Goal: Navigation & Orientation: Find specific page/section

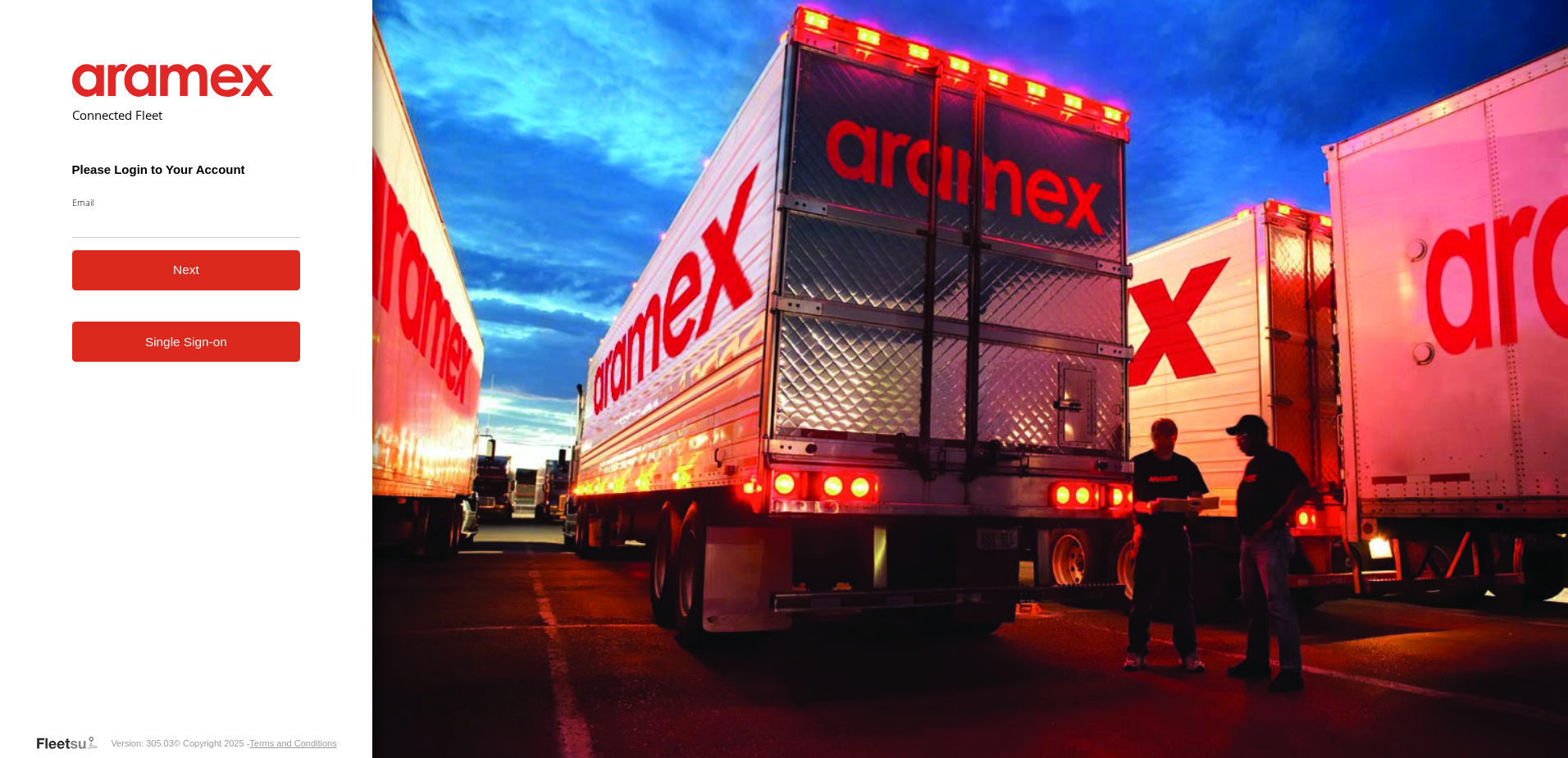
click at [255, 350] on link "Single Sign-on" at bounding box center [186, 341] width 229 height 41
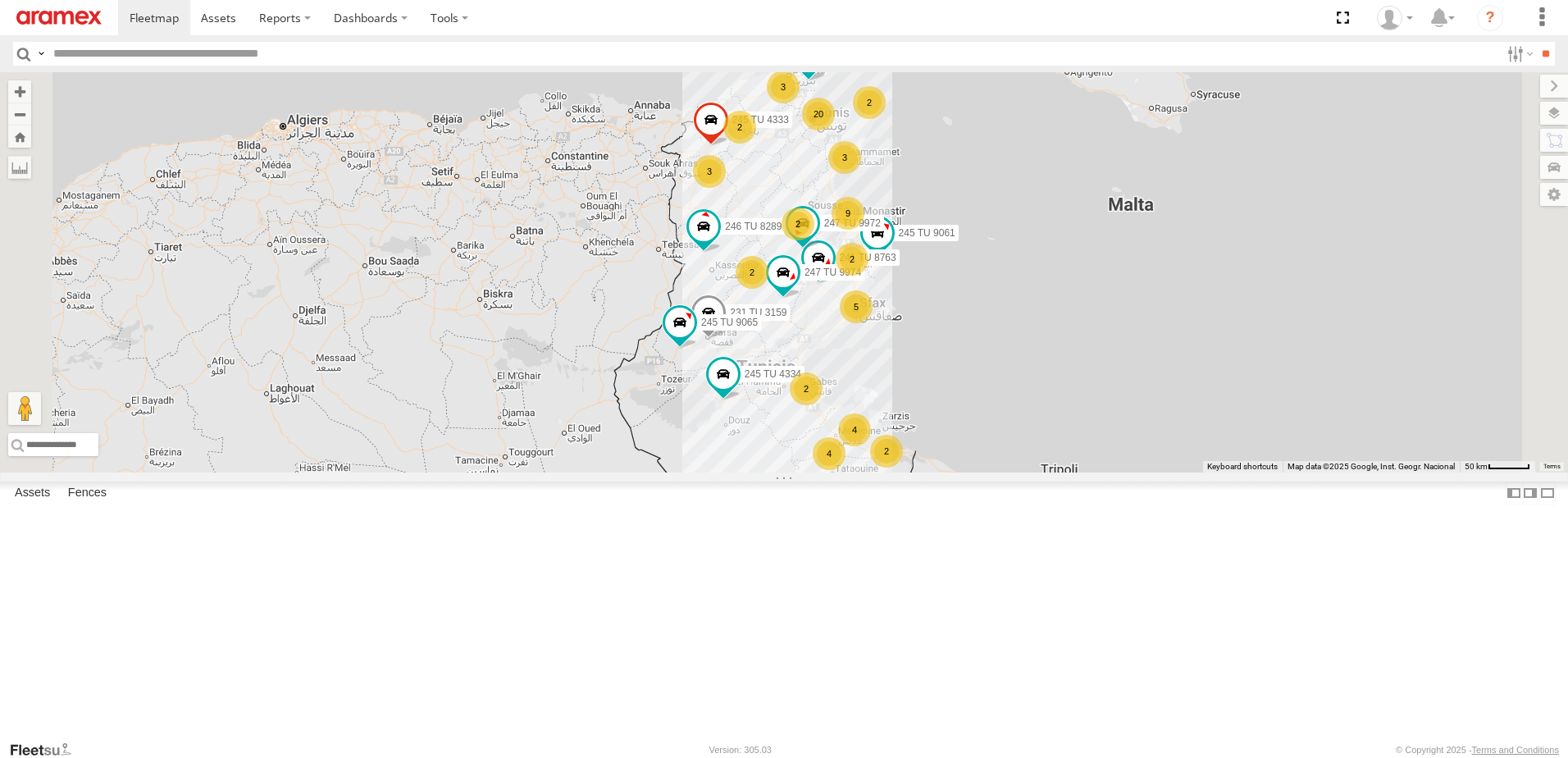
click at [873, 323] on div "5" at bounding box center [857, 306] width 32 height 32
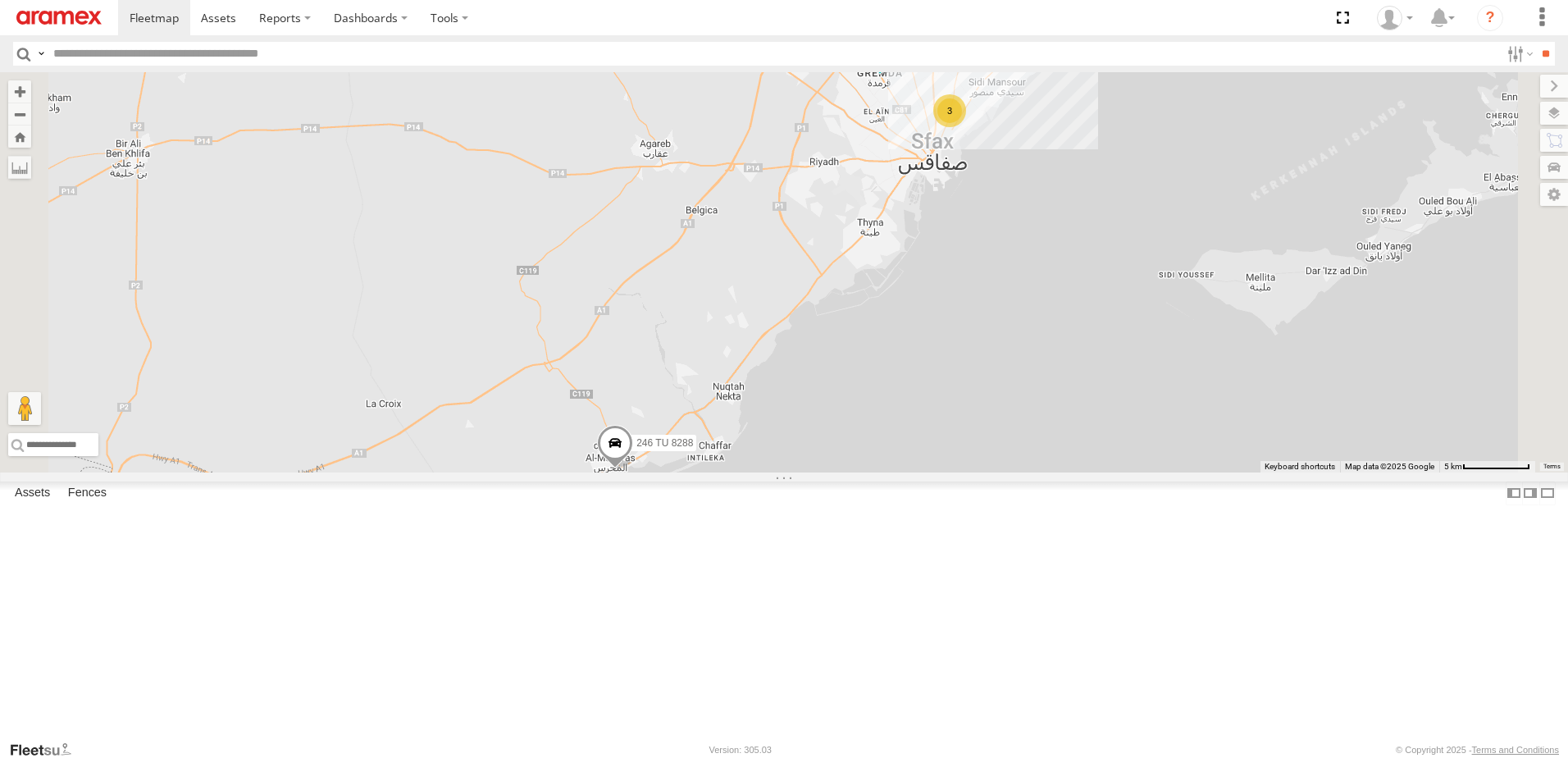
click at [966, 127] on div "3" at bounding box center [949, 111] width 32 height 32
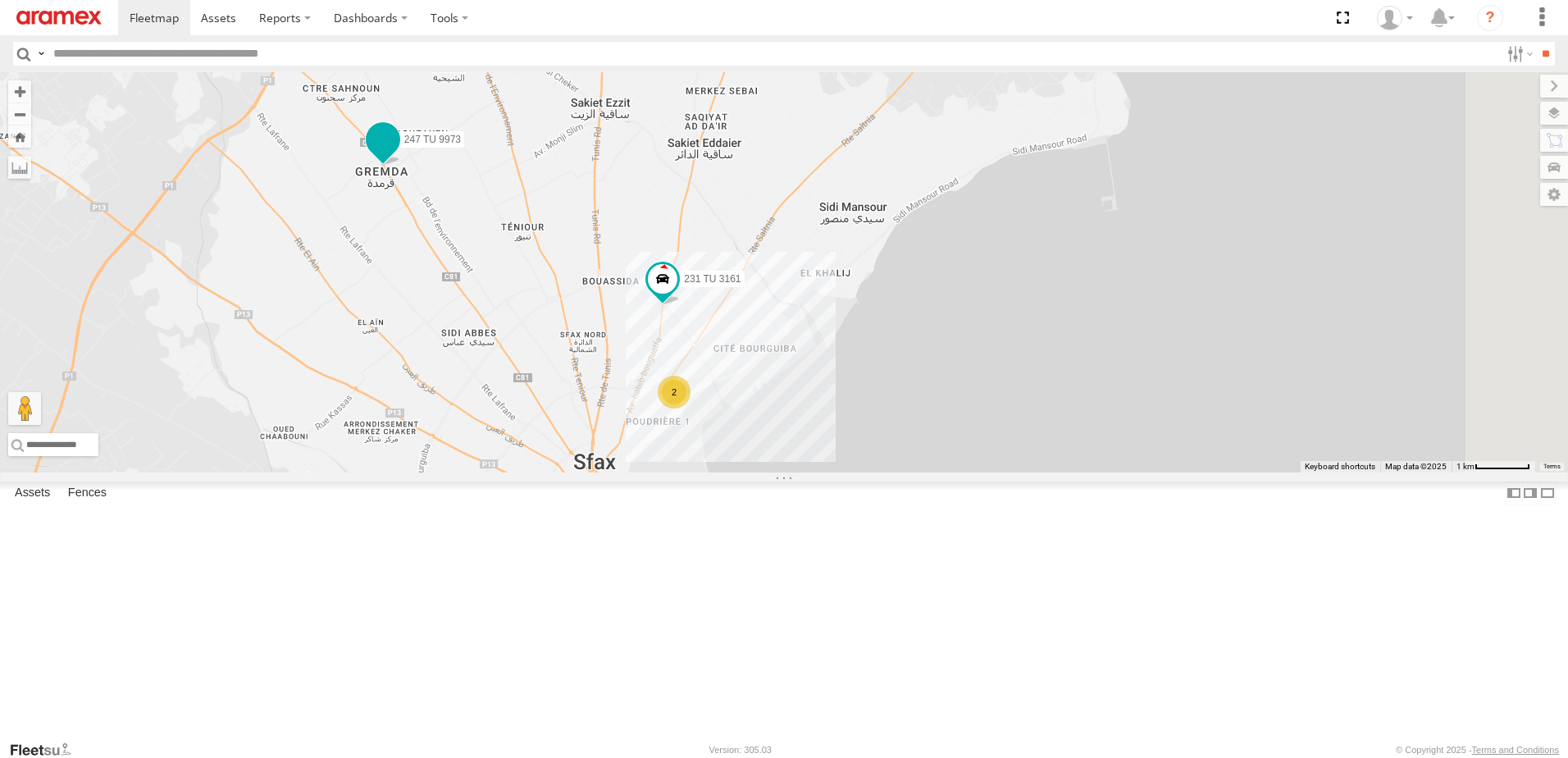
click at [398, 154] on span at bounding box center [383, 139] width 30 height 30
click at [594, 384] on div "245 TU 4334 231 TU 3159 245 TU 4333 245 TU 9061 245 TU 9065 234 TU 2628 241 TU …" at bounding box center [784, 272] width 1568 height 400
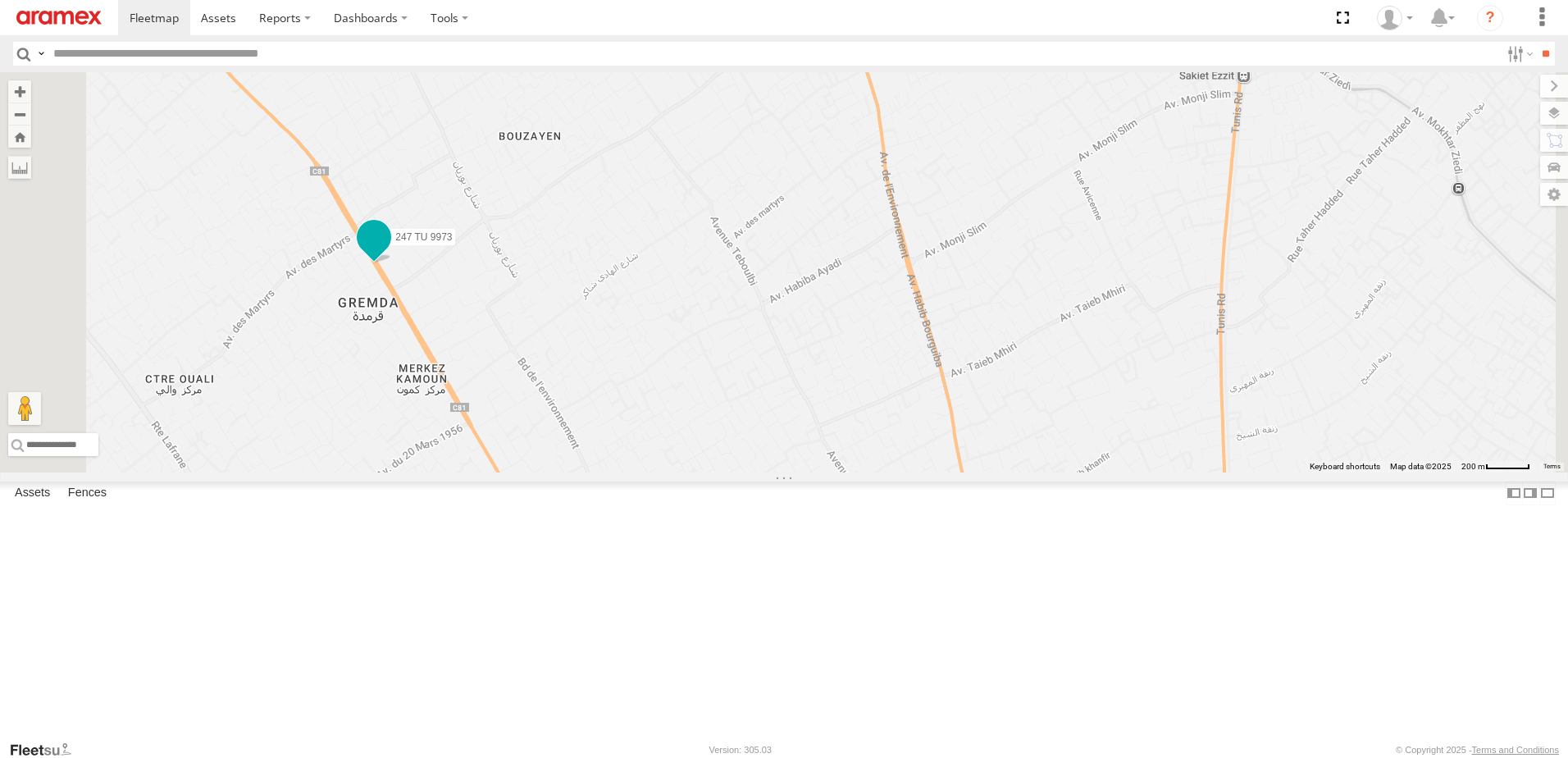
click at [389, 252] on span at bounding box center [374, 237] width 30 height 30
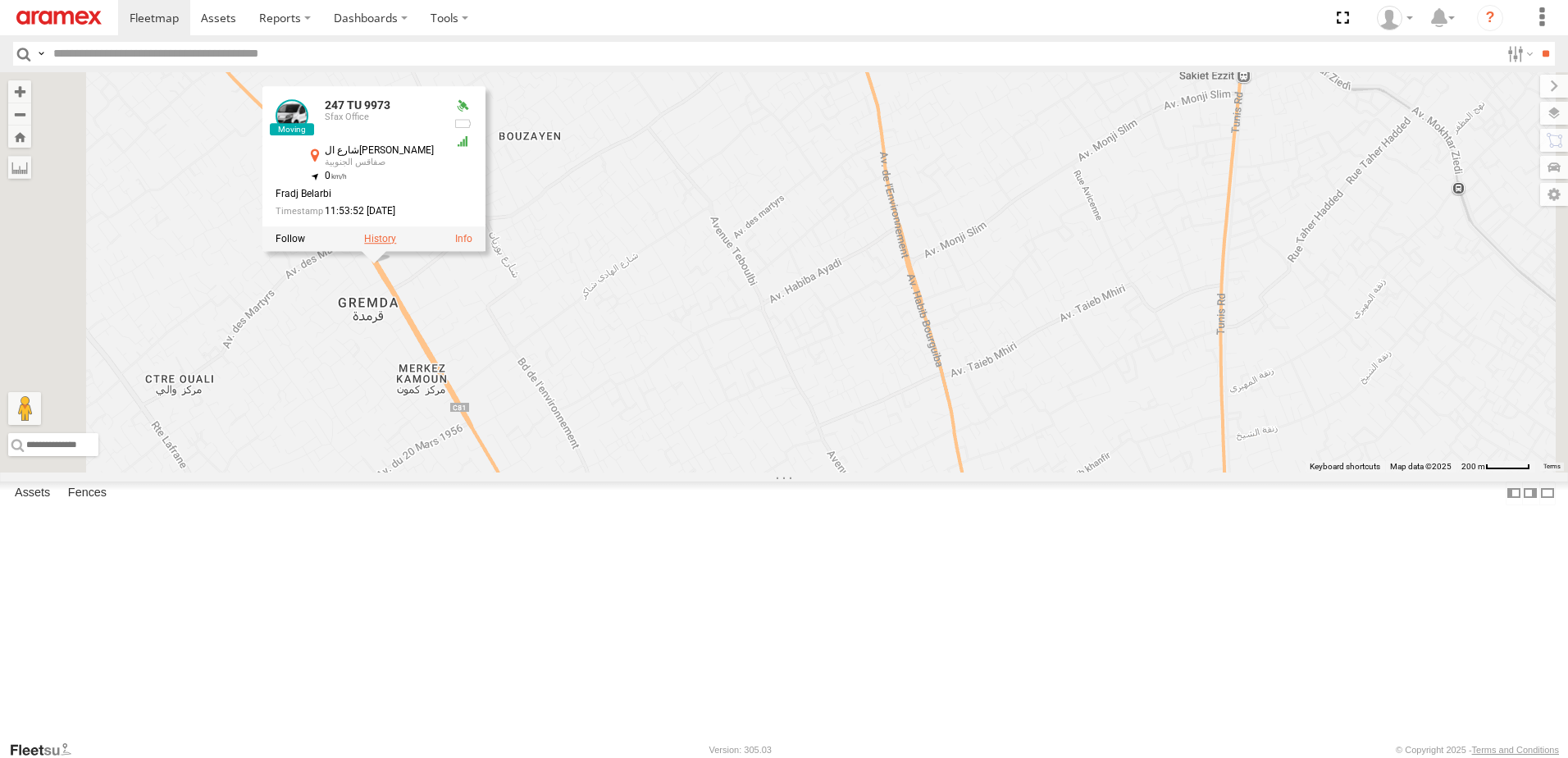
click at [396, 244] on label at bounding box center [380, 239] width 32 height 12
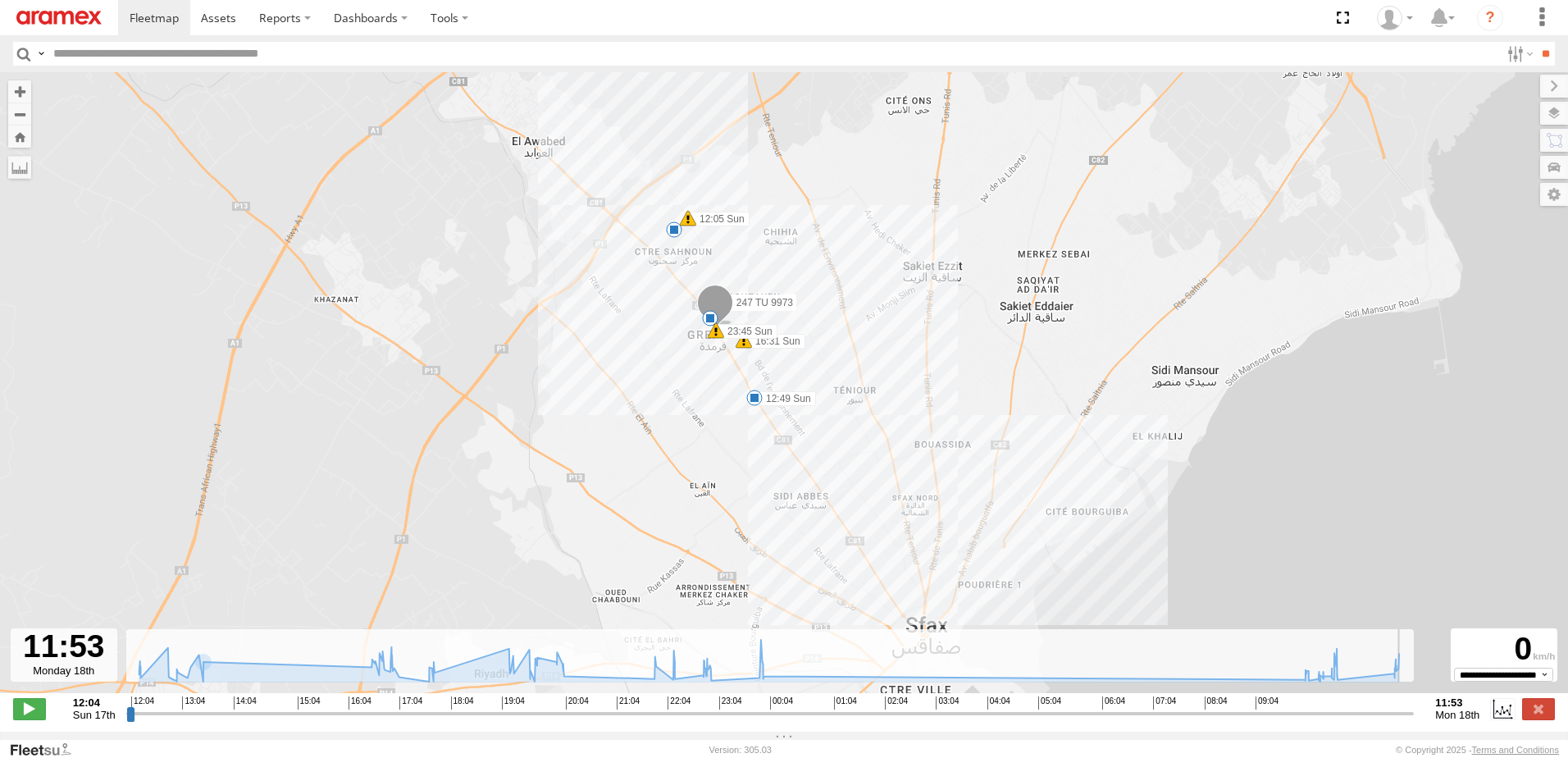
drag, startPoint x: 129, startPoint y: 729, endPoint x: 1420, endPoint y: 707, distance: 1291.2
type input "**********"
click at [1415, 707] on input "range" at bounding box center [770, 712] width 1289 height 15
click at [1530, 714] on label at bounding box center [1538, 708] width 32 height 22
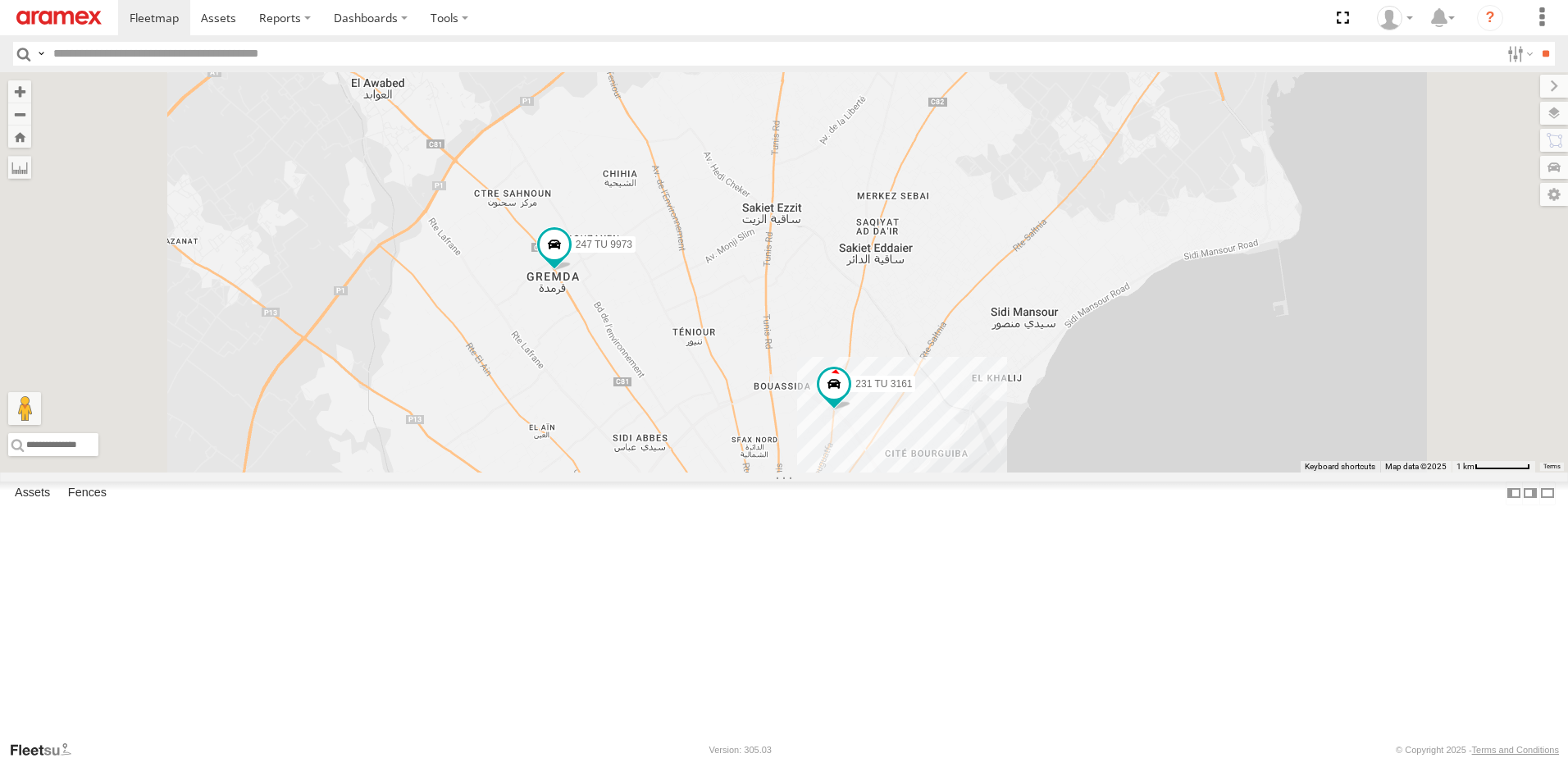
drag, startPoint x: 967, startPoint y: 565, endPoint x: 942, endPoint y: 465, distance: 103.1
click at [942, 465] on div "231 TU 3161 247 TU 9973 2" at bounding box center [784, 272] width 1568 height 400
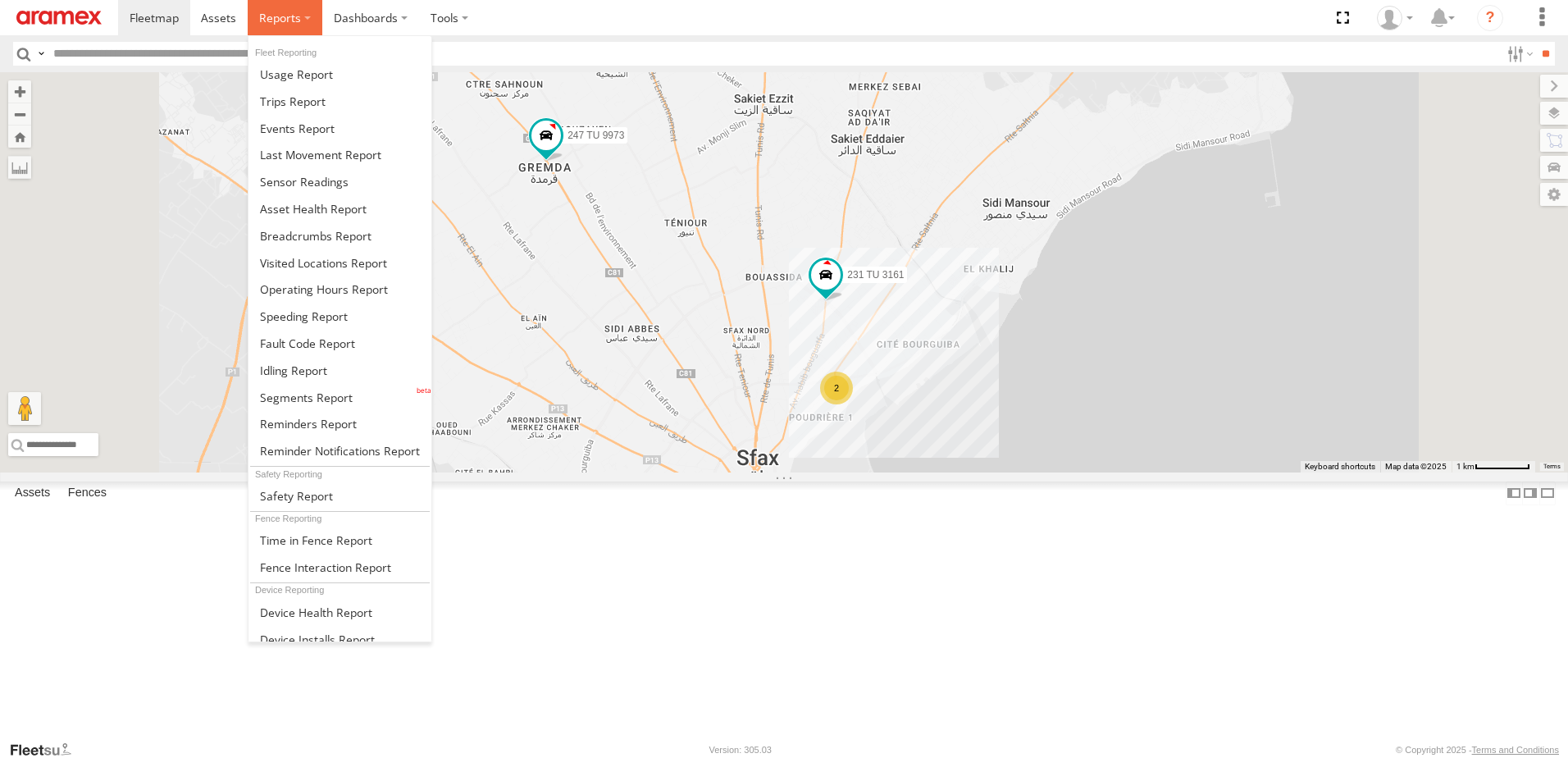
click at [279, 28] on label at bounding box center [285, 17] width 75 height 35
click at [308, 400] on span at bounding box center [306, 397] width 93 height 15
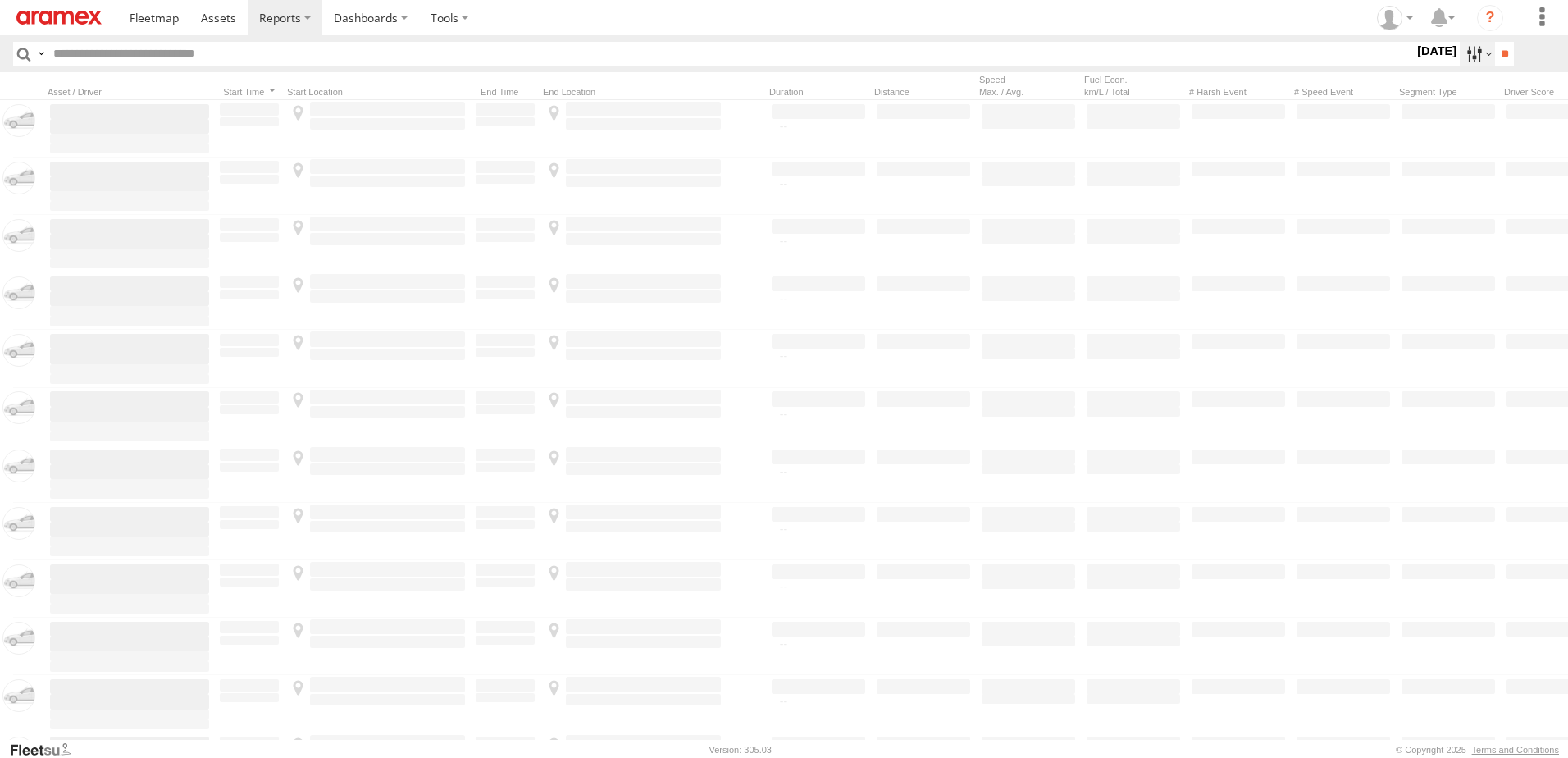
click at [1475, 59] on label at bounding box center [1477, 53] width 35 height 23
click at [0, 0] on span "[DATE]" at bounding box center [0, 0] width 0 height 0
click at [1499, 56] on input "**" at bounding box center [1504, 53] width 19 height 23
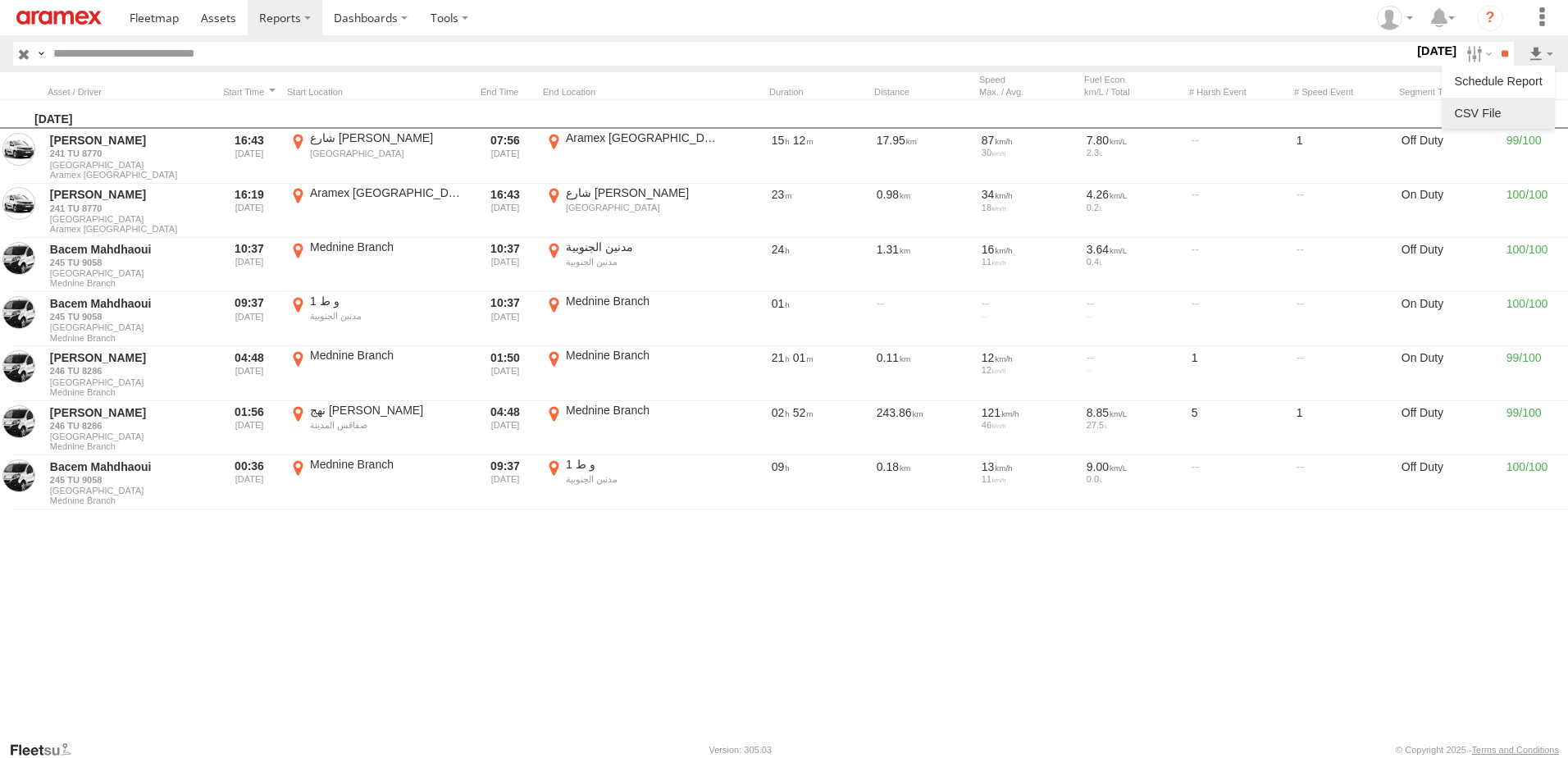
click at [1490, 107] on link at bounding box center [1498, 113] width 100 height 24
click at [1531, 62] on label at bounding box center [1541, 53] width 28 height 23
click at [1503, 105] on link at bounding box center [1498, 113] width 100 height 24
click at [785, 654] on div "[DATE] Sofien Chaabani 241 TU 8770 [GEOGRAPHIC_DATA] Aramex [GEOGRAPHIC_DATA] 1…" at bounding box center [866, 420] width 1734 height 639
click at [68, 22] on img at bounding box center [59, 17] width 86 height 14
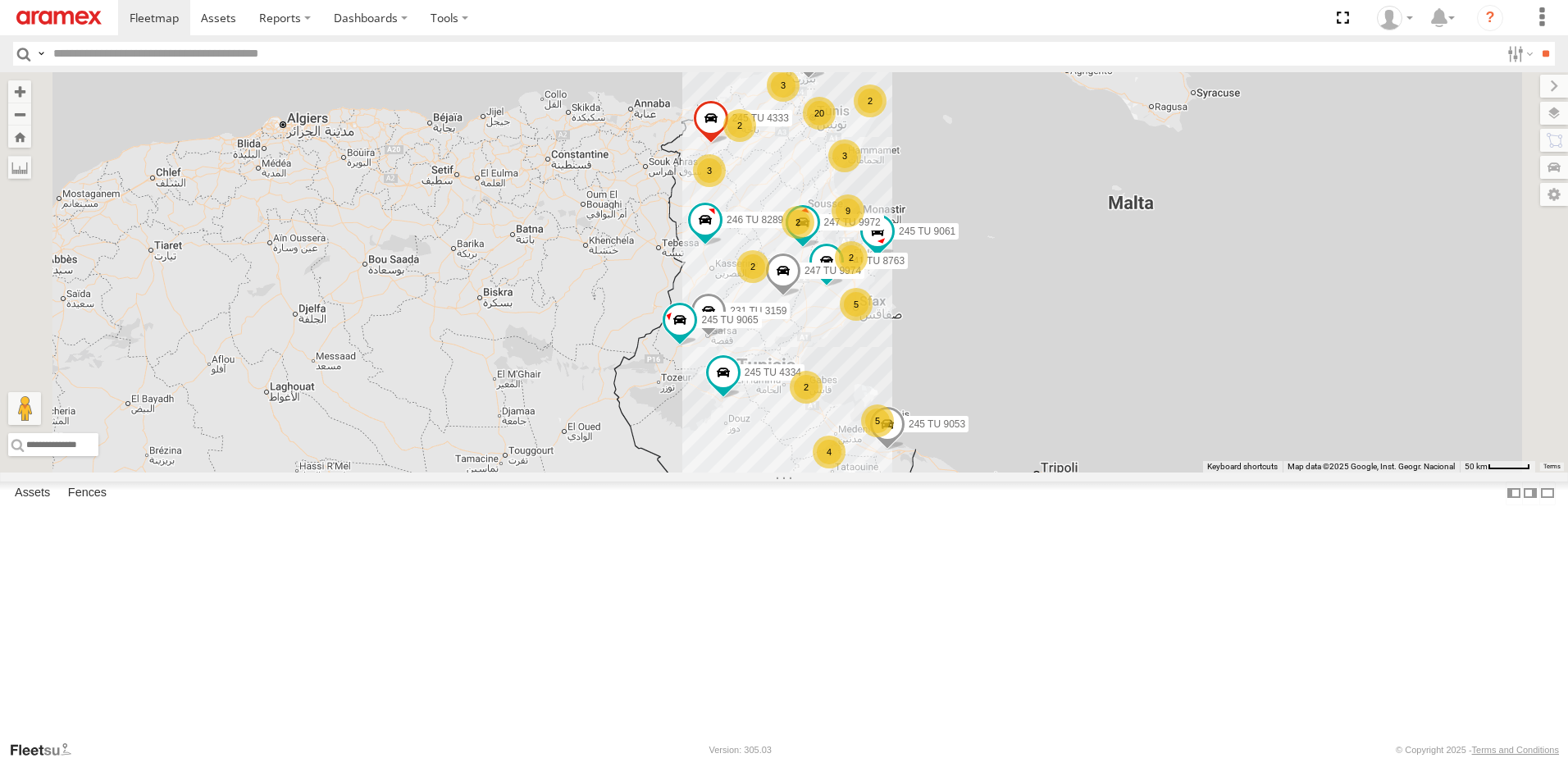
click at [873, 320] on div "5" at bounding box center [857, 304] width 32 height 32
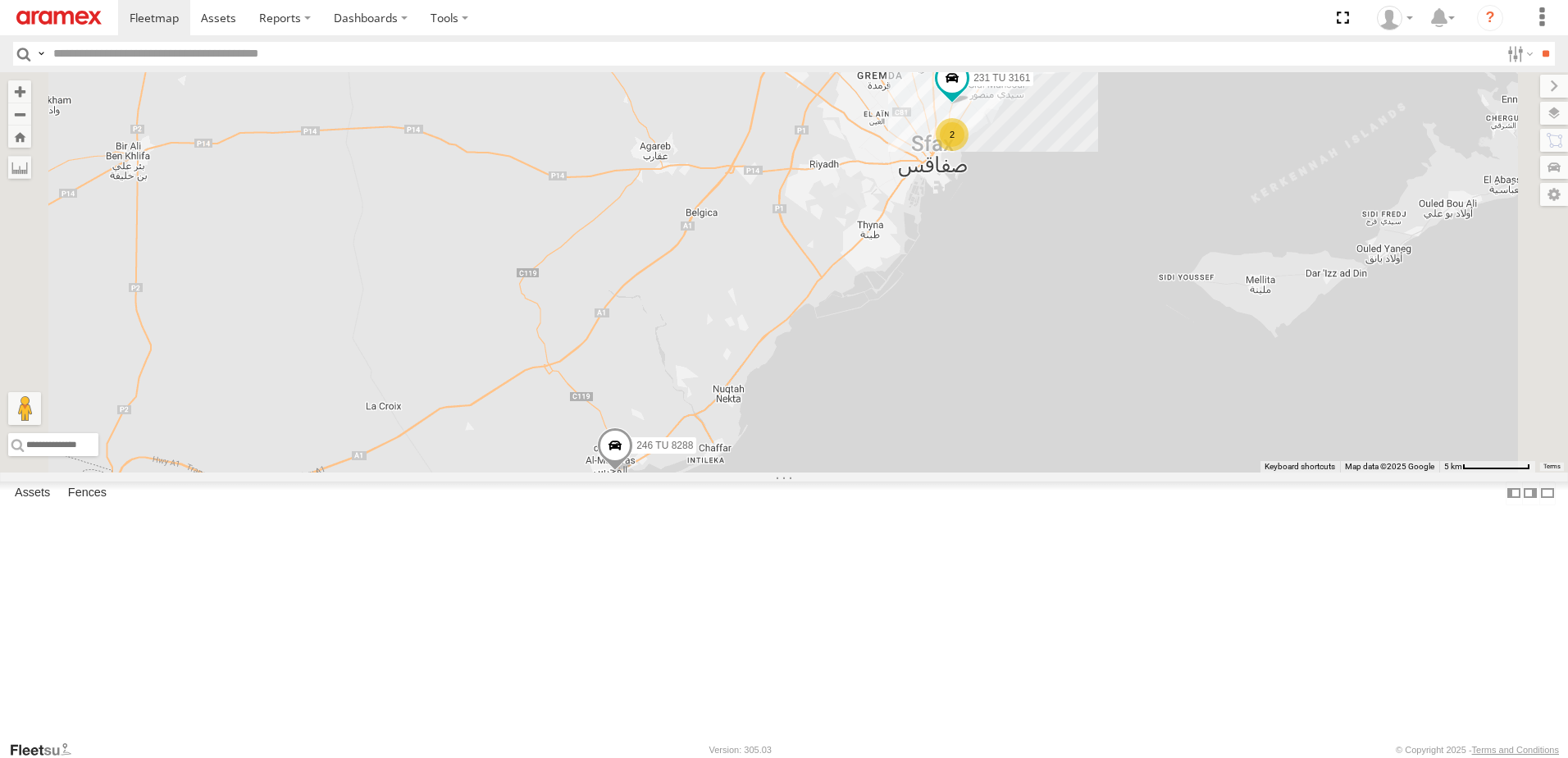
click at [633, 472] on span at bounding box center [615, 449] width 36 height 44
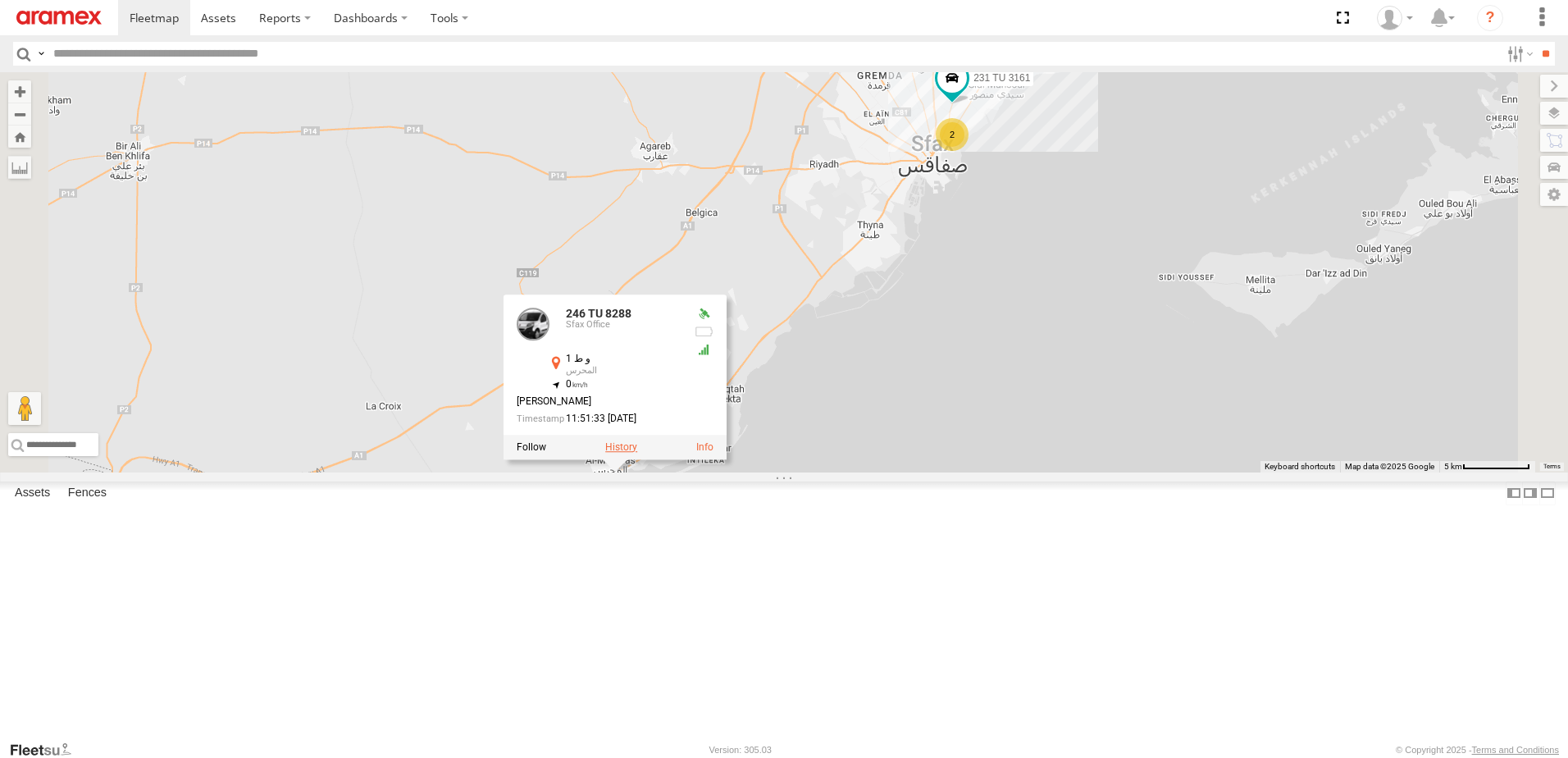
click at [638, 453] on label at bounding box center [621, 447] width 32 height 12
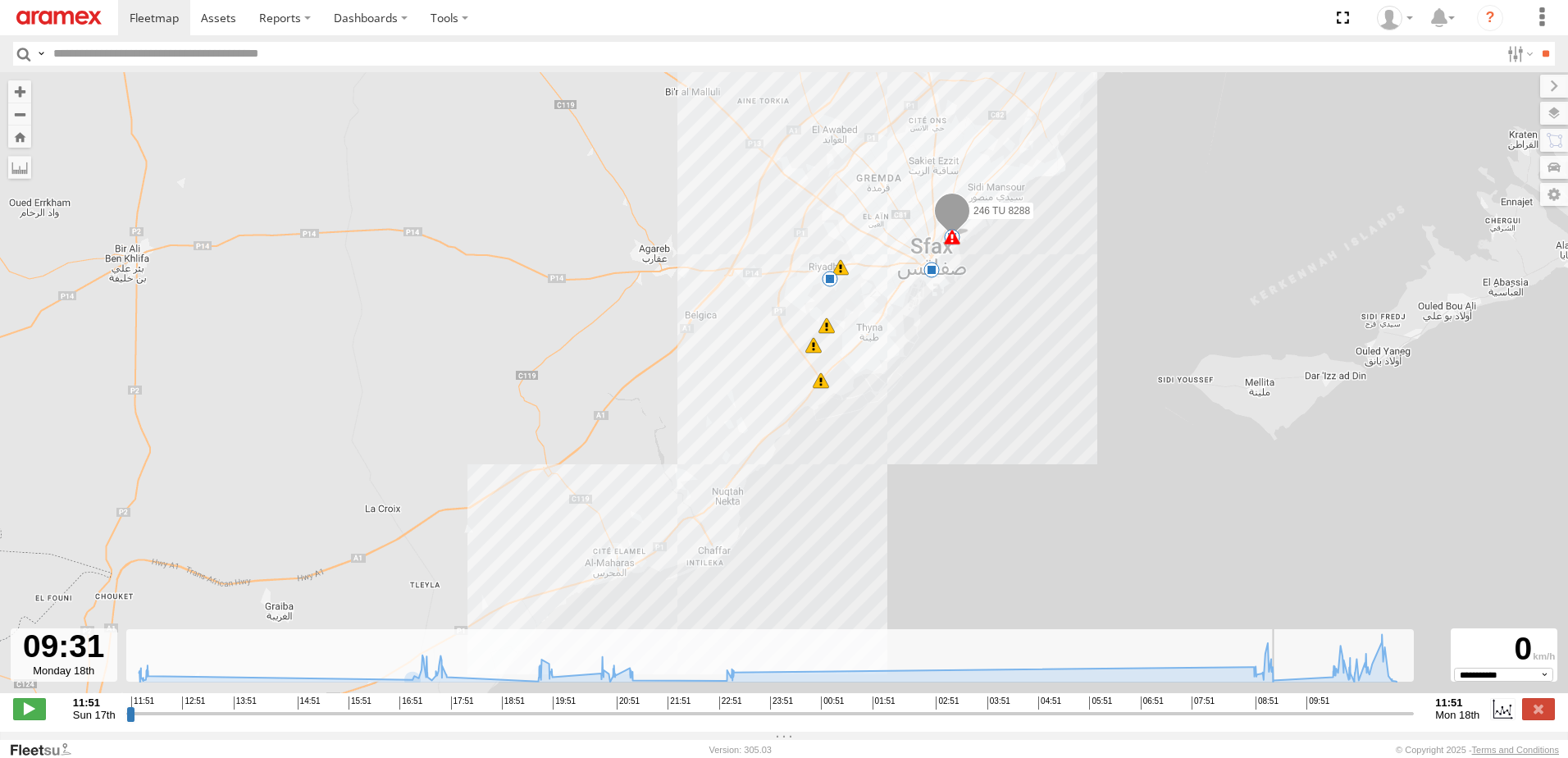
drag, startPoint x: 132, startPoint y: 727, endPoint x: 1284, endPoint y: 715, distance: 1152.1
click at [1285, 714] on input "range" at bounding box center [770, 712] width 1289 height 15
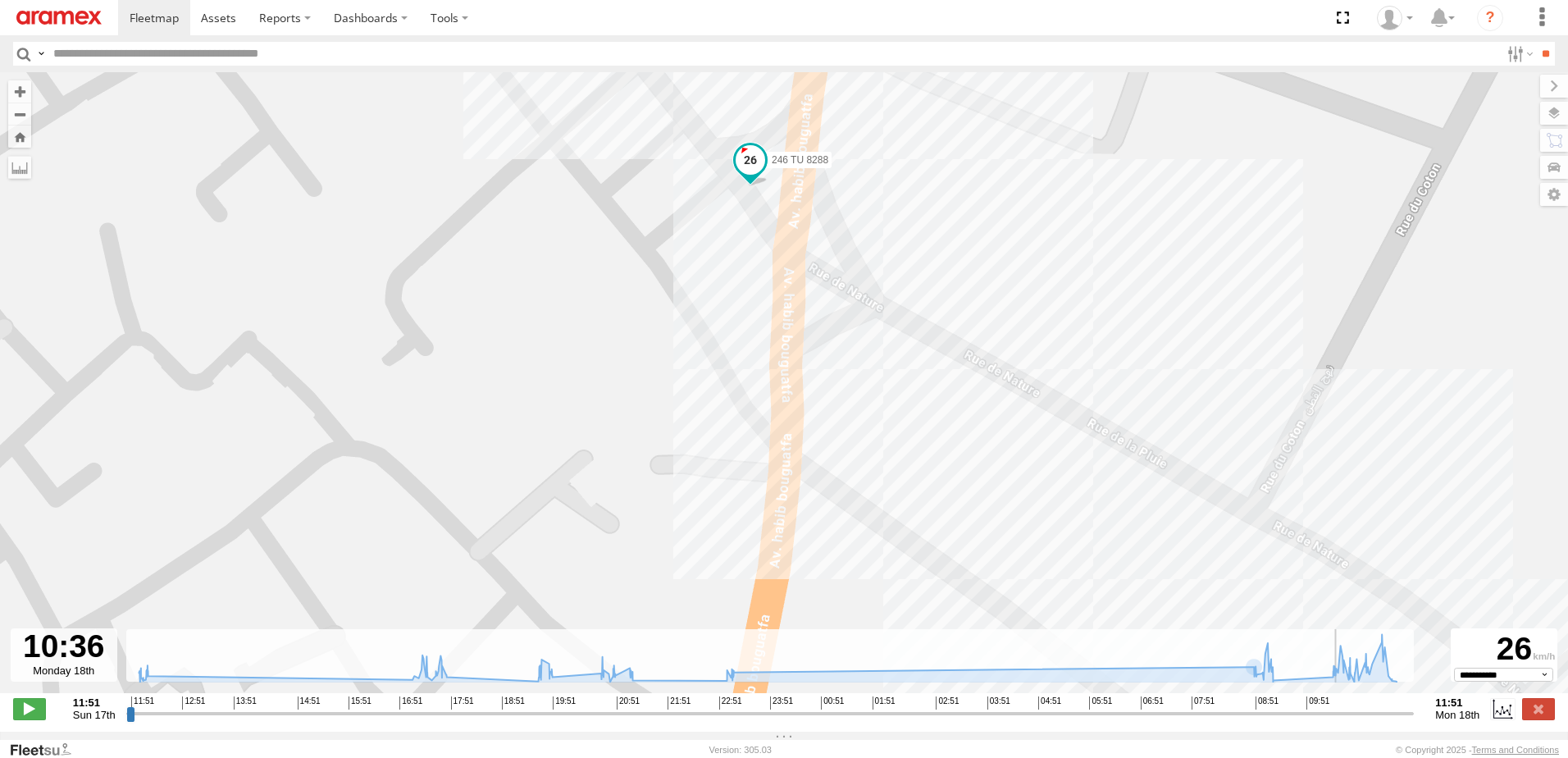
drag, startPoint x: 1290, startPoint y: 724, endPoint x: 1343, endPoint y: 723, distance: 53.0
click at [1343, 721] on input "range" at bounding box center [770, 712] width 1289 height 15
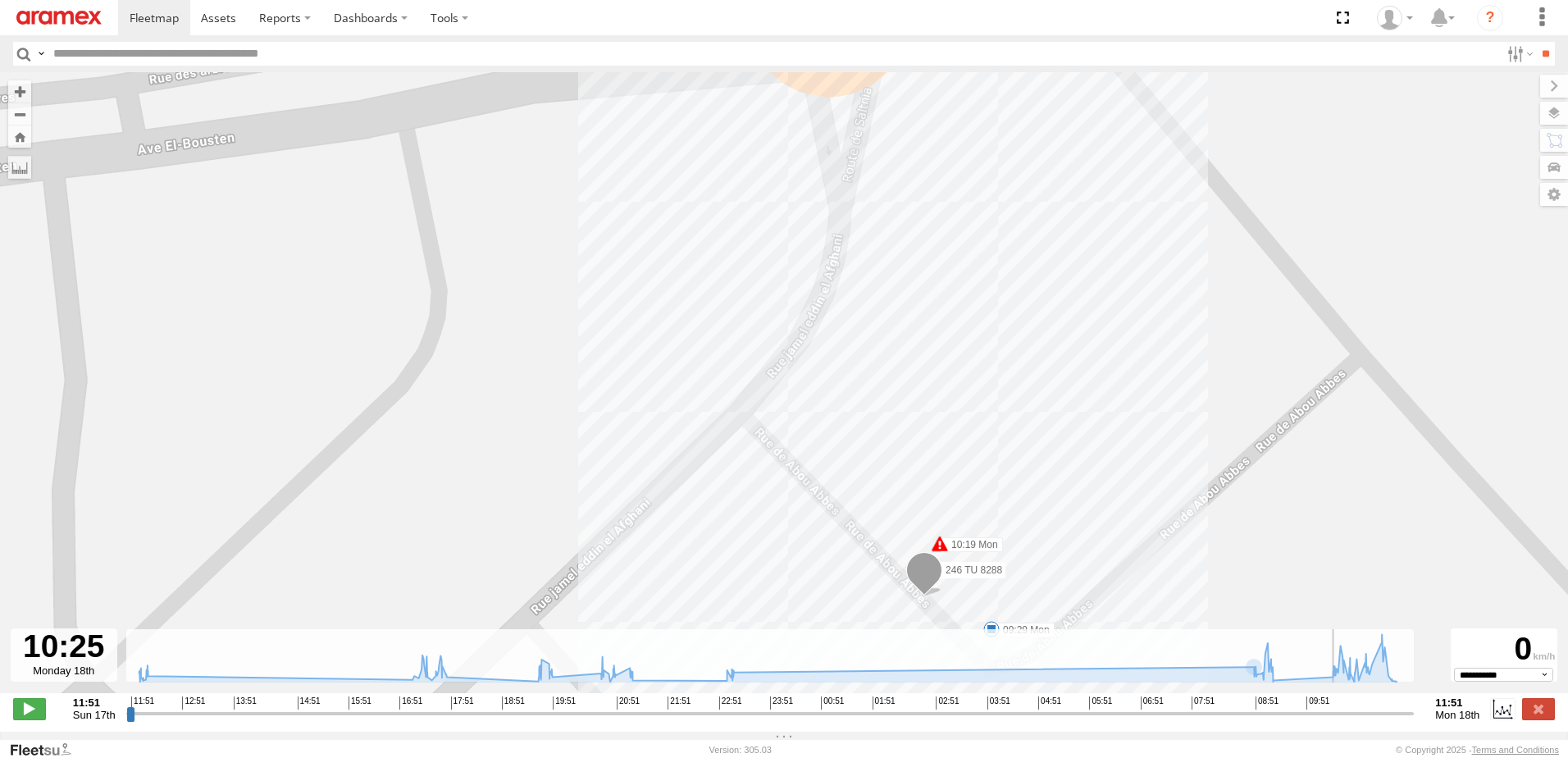
click at [1333, 721] on input "range" at bounding box center [770, 712] width 1289 height 15
click at [939, 546] on span at bounding box center [940, 544] width 16 height 16
click at [1545, 719] on label at bounding box center [1538, 708] width 32 height 22
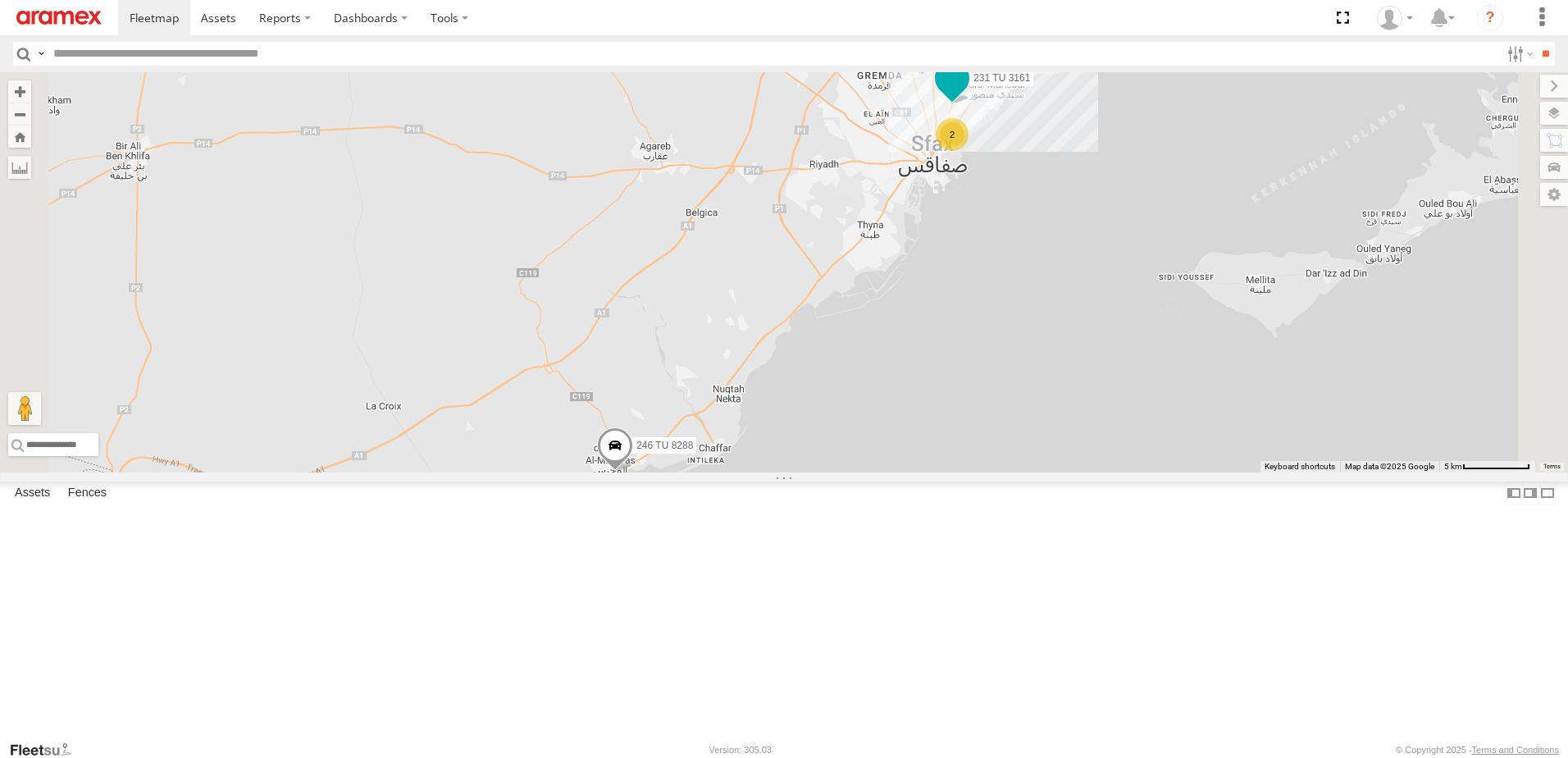
click at [967, 93] on span at bounding box center [952, 77] width 30 height 30
click at [974, 86] on label at bounding box center [958, 79] width 32 height 12
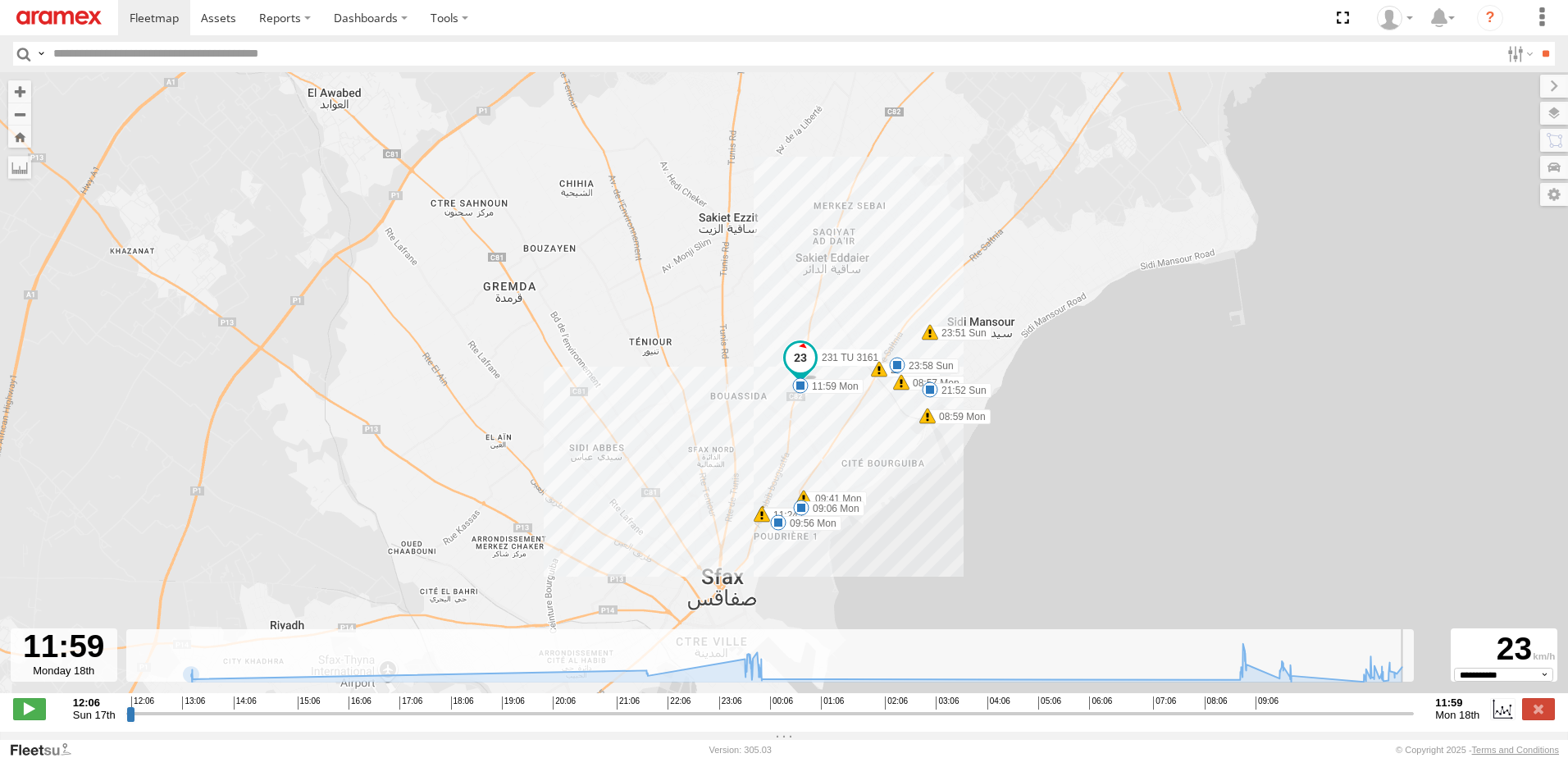
drag, startPoint x: 128, startPoint y: 723, endPoint x: 1411, endPoint y: 728, distance: 1283.0
click at [1411, 721] on input "range" at bounding box center [770, 712] width 1289 height 15
click at [1535, 712] on label at bounding box center [1538, 708] width 32 height 22
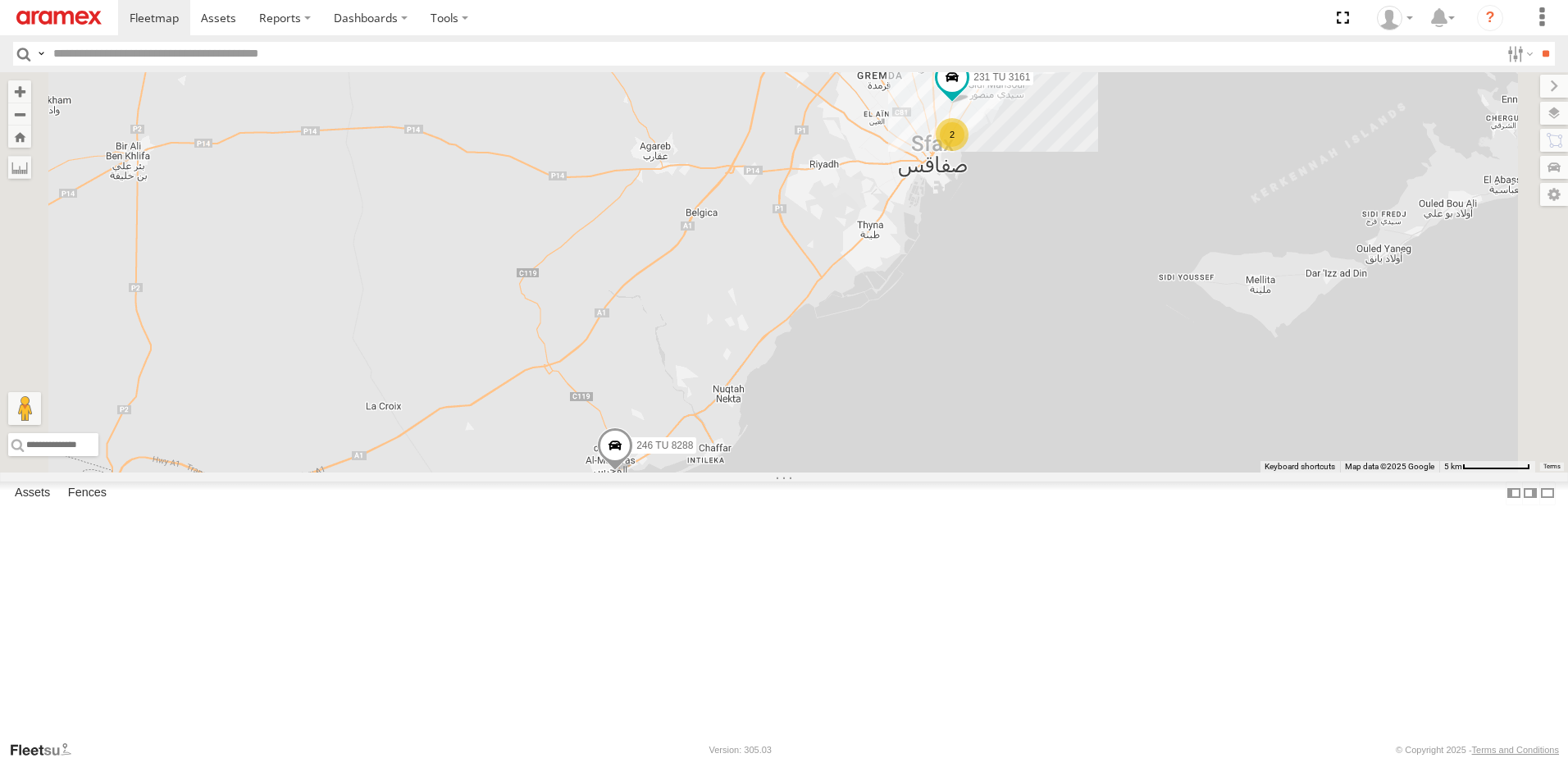
click at [969, 151] on div "2" at bounding box center [952, 134] width 32 height 32
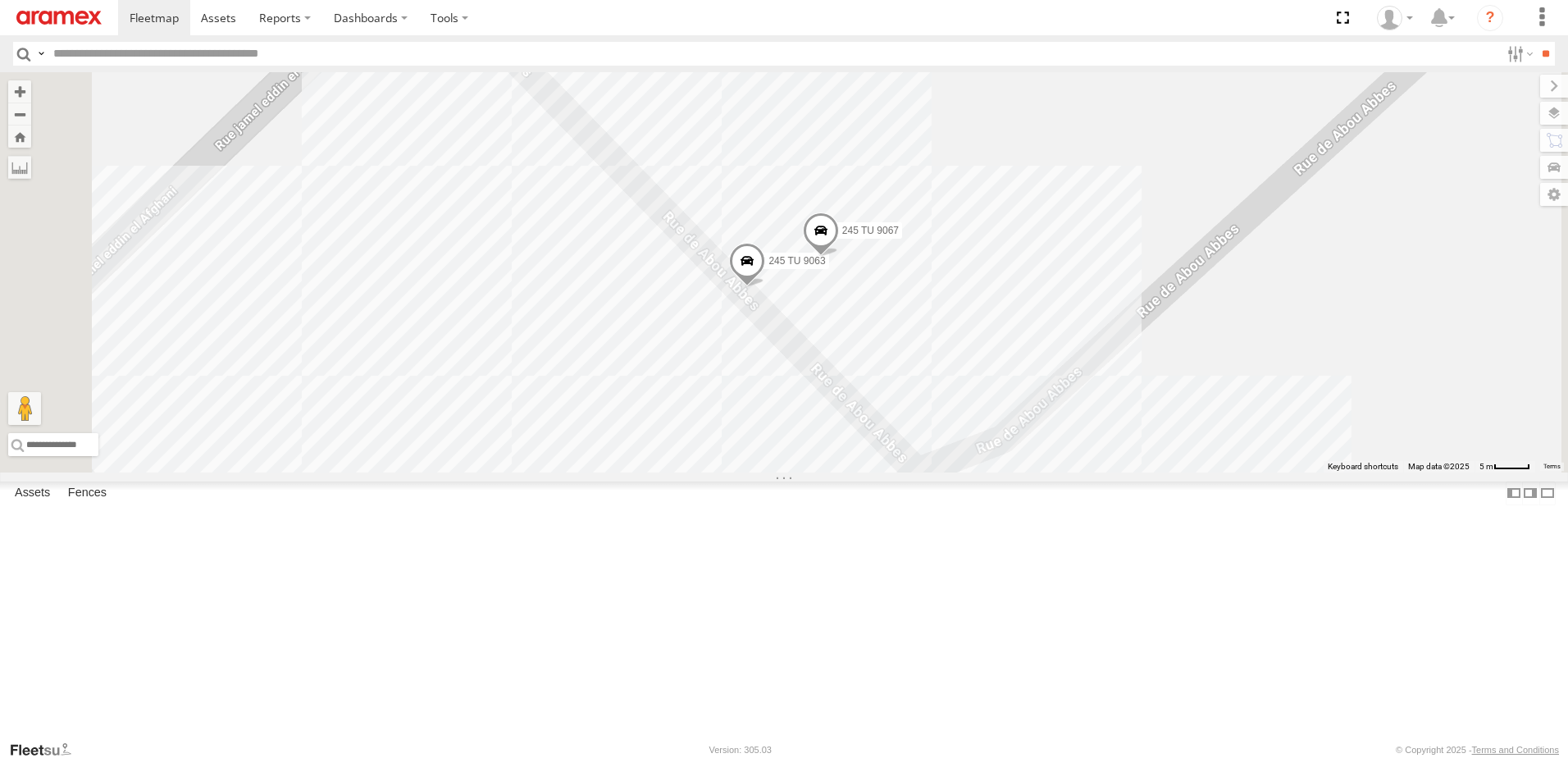
click at [839, 257] on span at bounding box center [821, 235] width 36 height 44
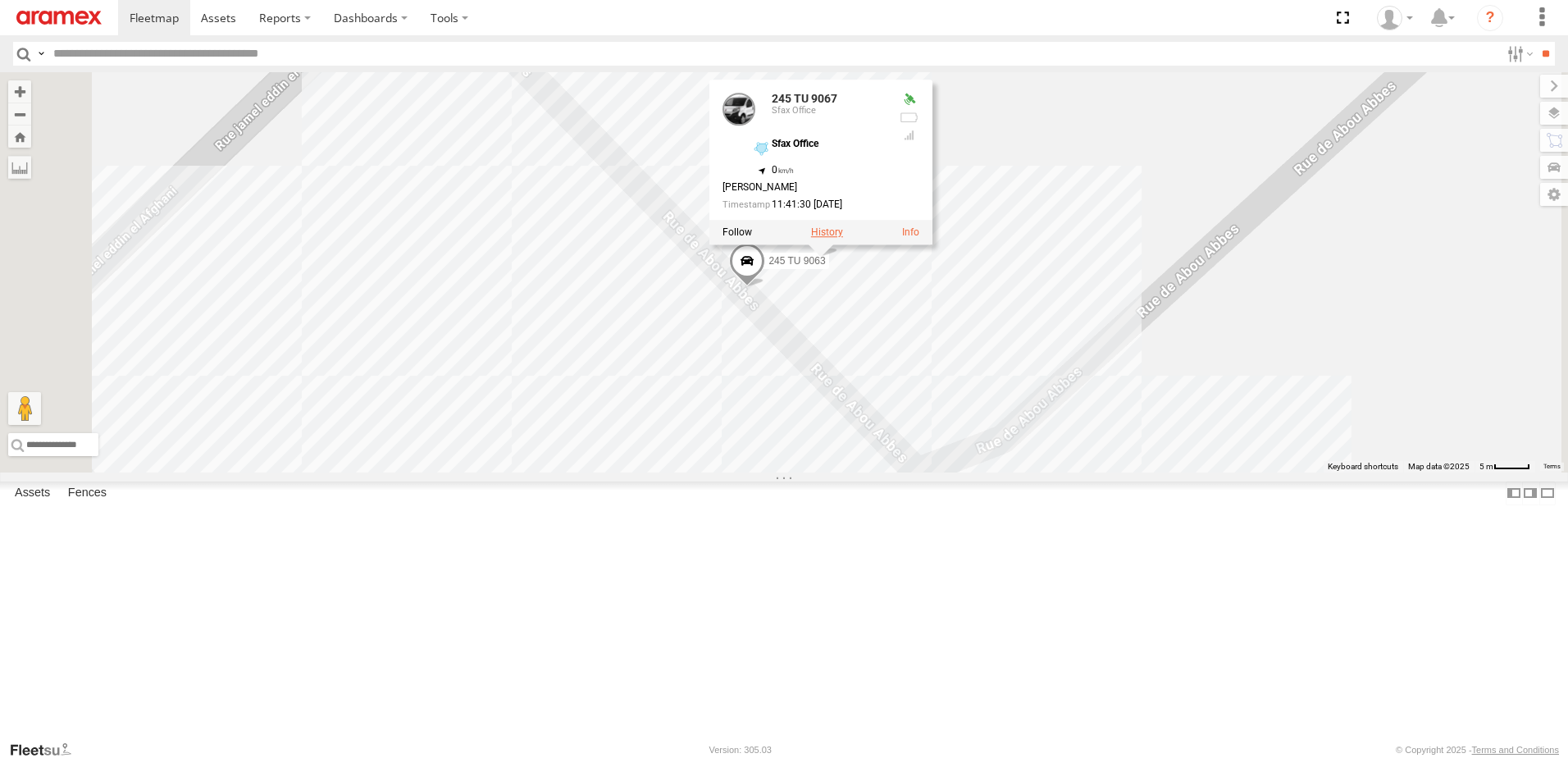
click at [843, 239] on label at bounding box center [828, 232] width 32 height 12
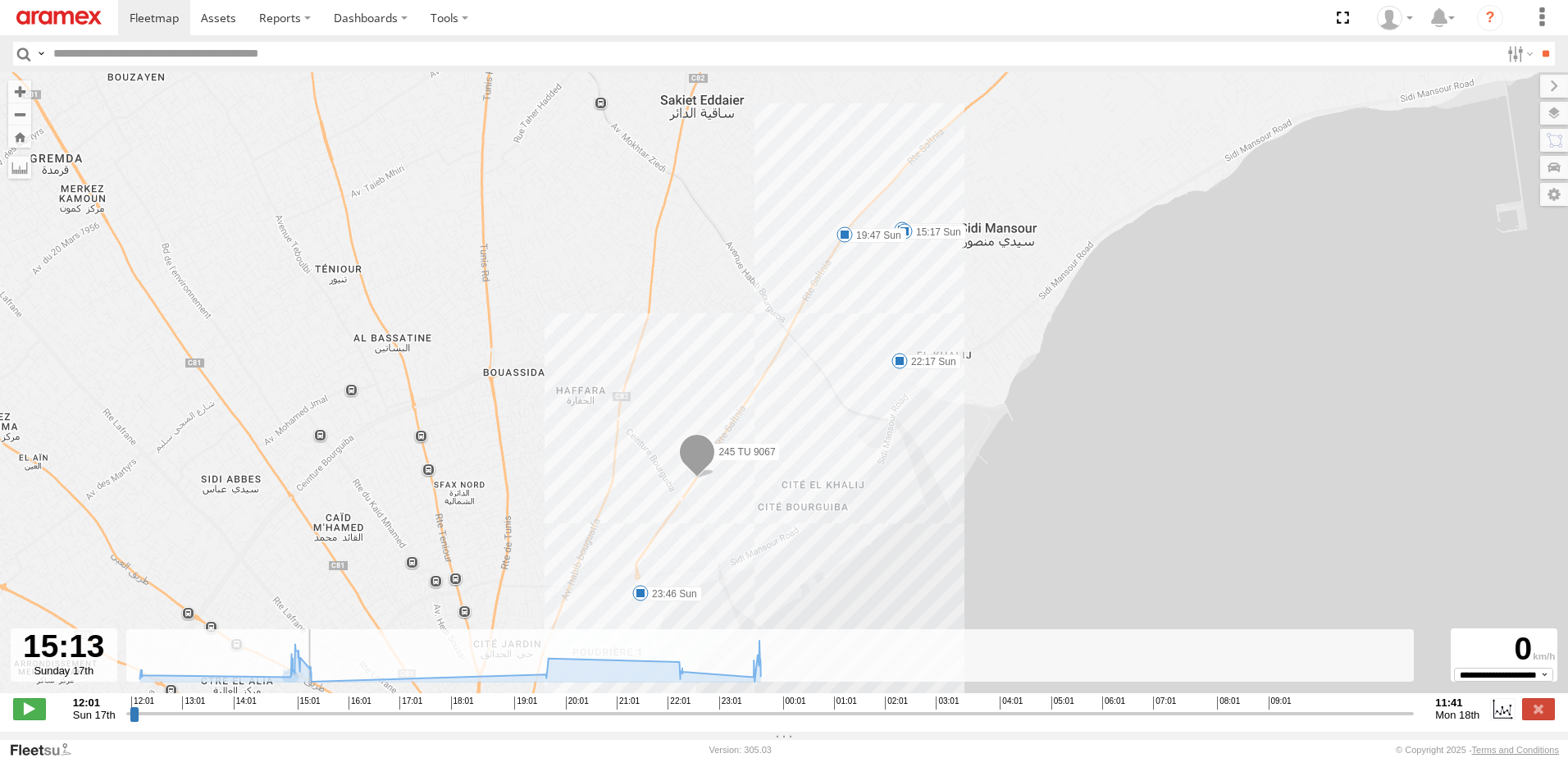
click at [301, 721] on input "range" at bounding box center [770, 712] width 1289 height 15
drag, startPoint x: 301, startPoint y: 721, endPoint x: 784, endPoint y: 719, distance: 483.0
click at [784, 719] on input "range" at bounding box center [770, 712] width 1289 height 15
drag, startPoint x: 786, startPoint y: 724, endPoint x: 760, endPoint y: 727, distance: 26.2
click at [760, 721] on input "range" at bounding box center [770, 712] width 1289 height 15
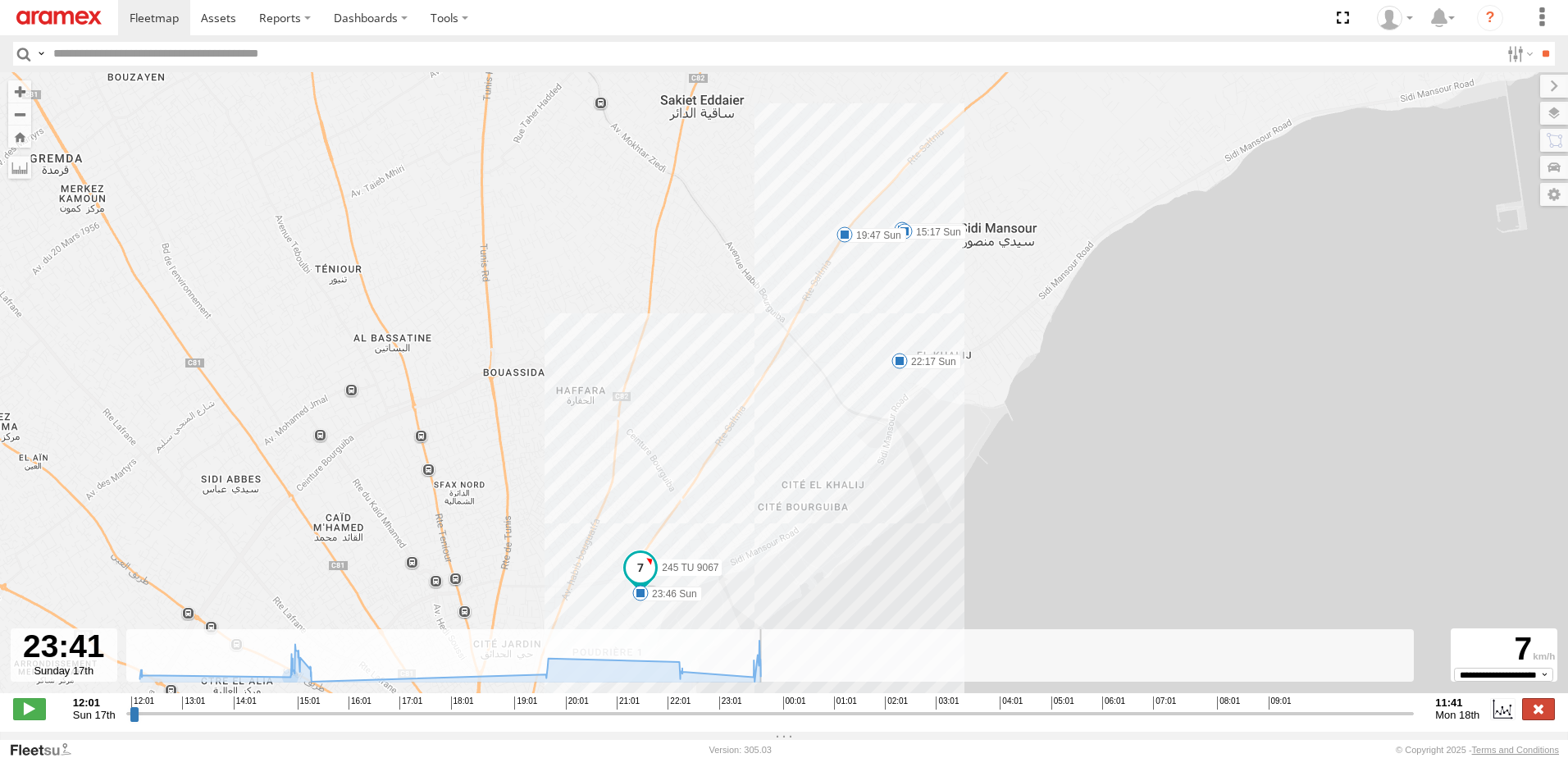
click at [1543, 719] on label at bounding box center [1538, 708] width 32 height 22
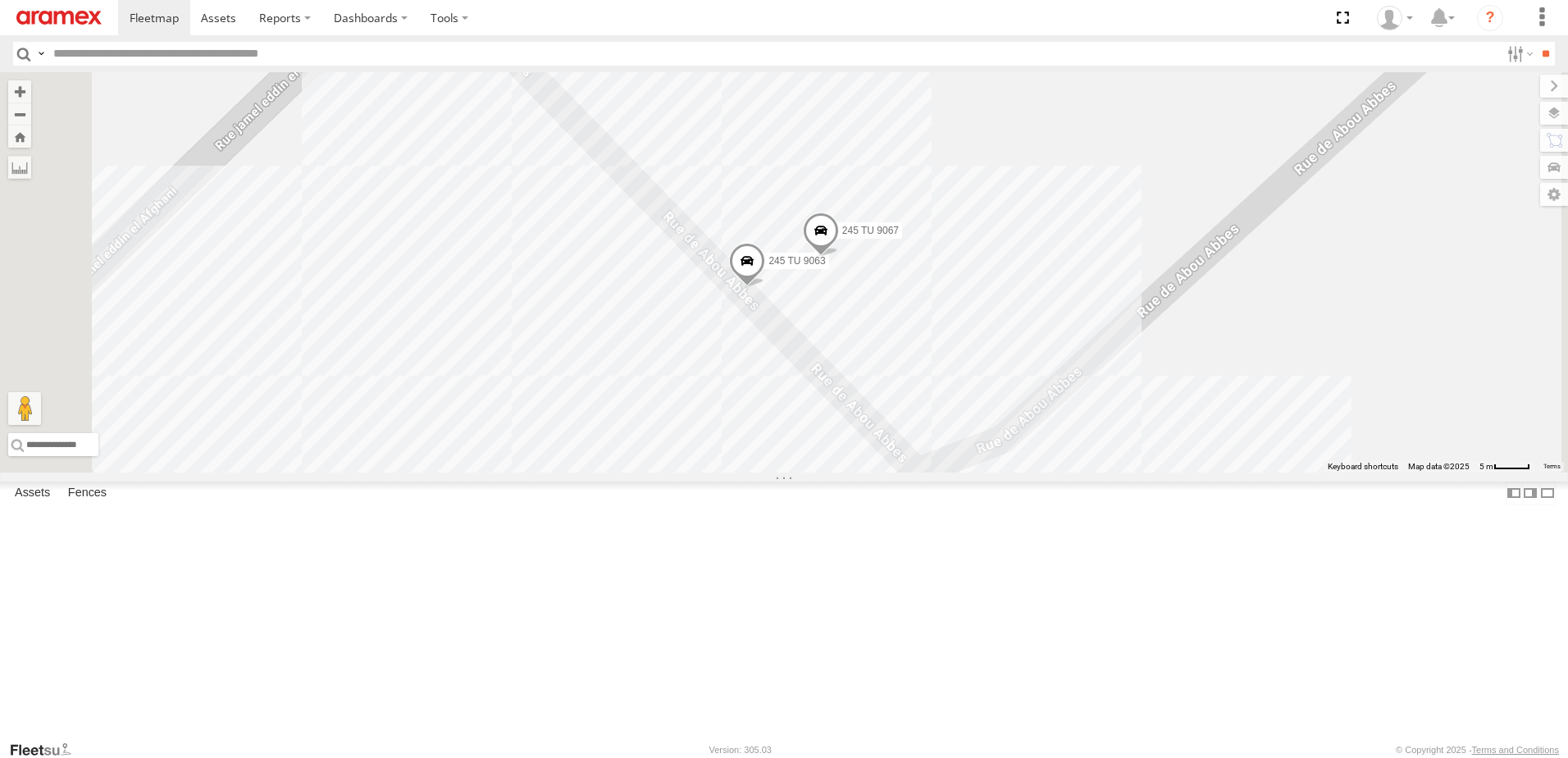
click at [766, 287] on span at bounding box center [748, 265] width 36 height 44
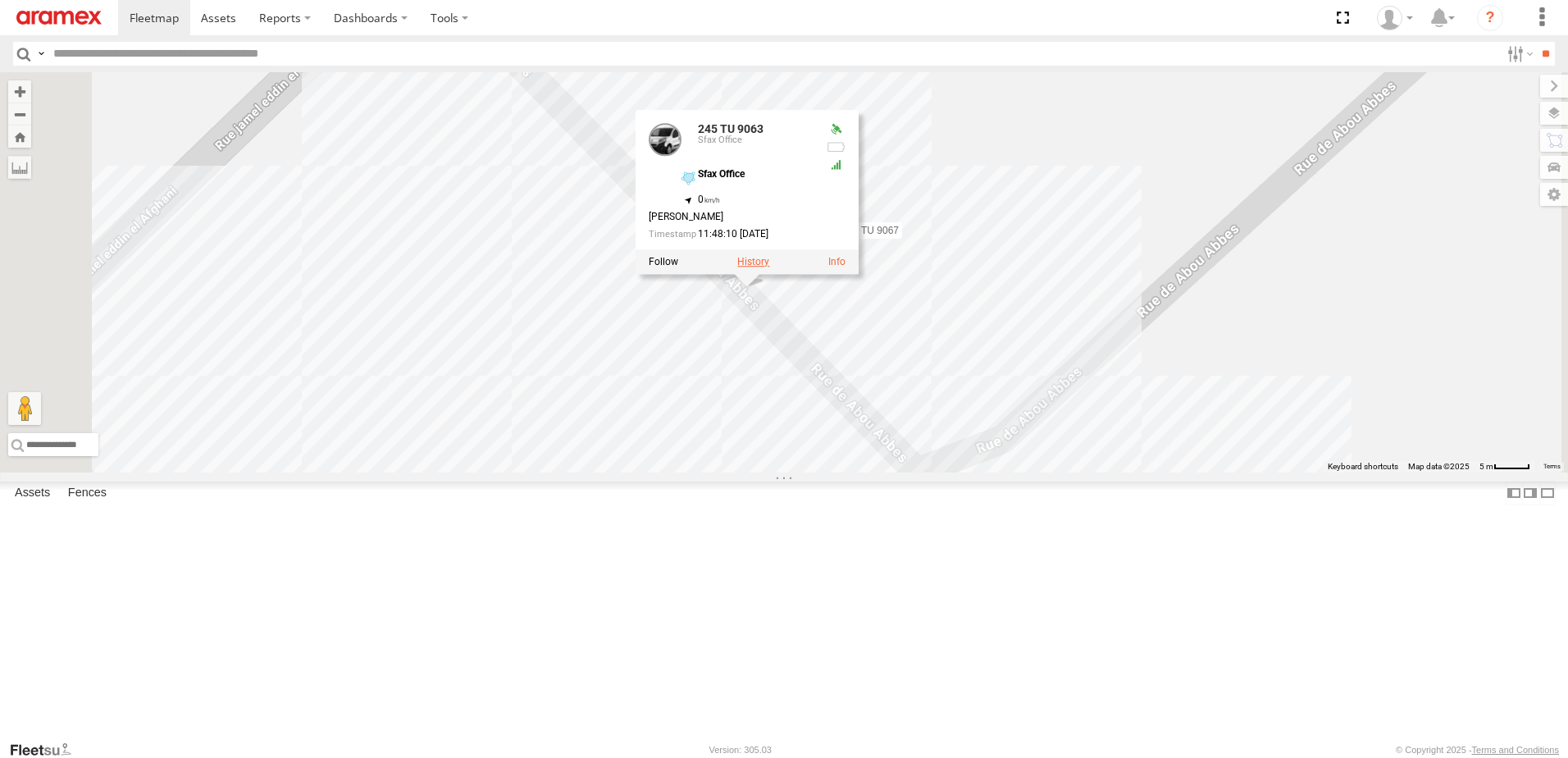
click at [769, 268] on label at bounding box center [754, 262] width 32 height 12
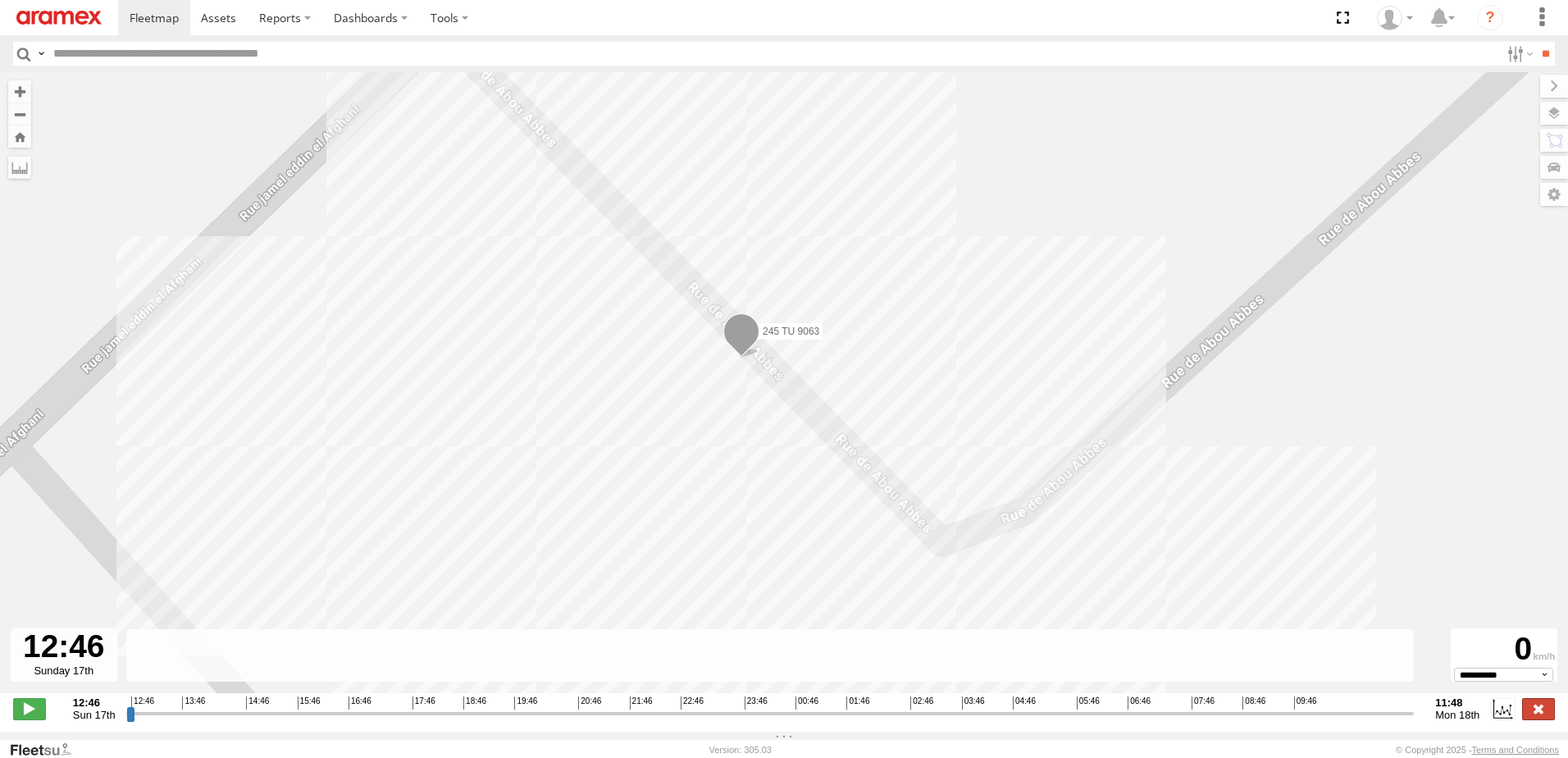
click at [1545, 714] on label at bounding box center [1538, 708] width 32 height 22
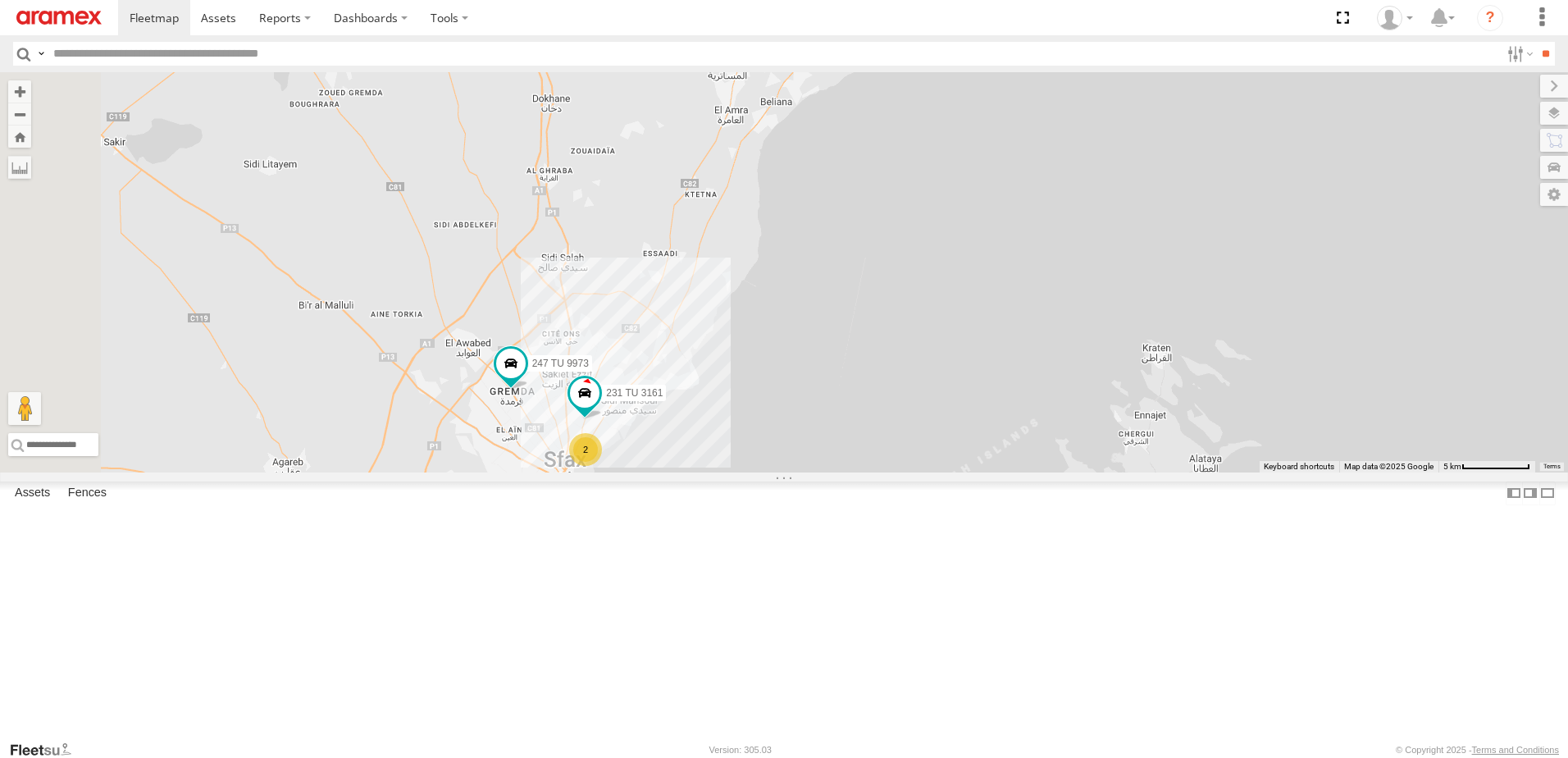
drag, startPoint x: 651, startPoint y: 658, endPoint x: 772, endPoint y: 548, distance: 163.5
click at [761, 473] on div "231 TU 3161 247 TU 9973 2" at bounding box center [784, 272] width 1568 height 400
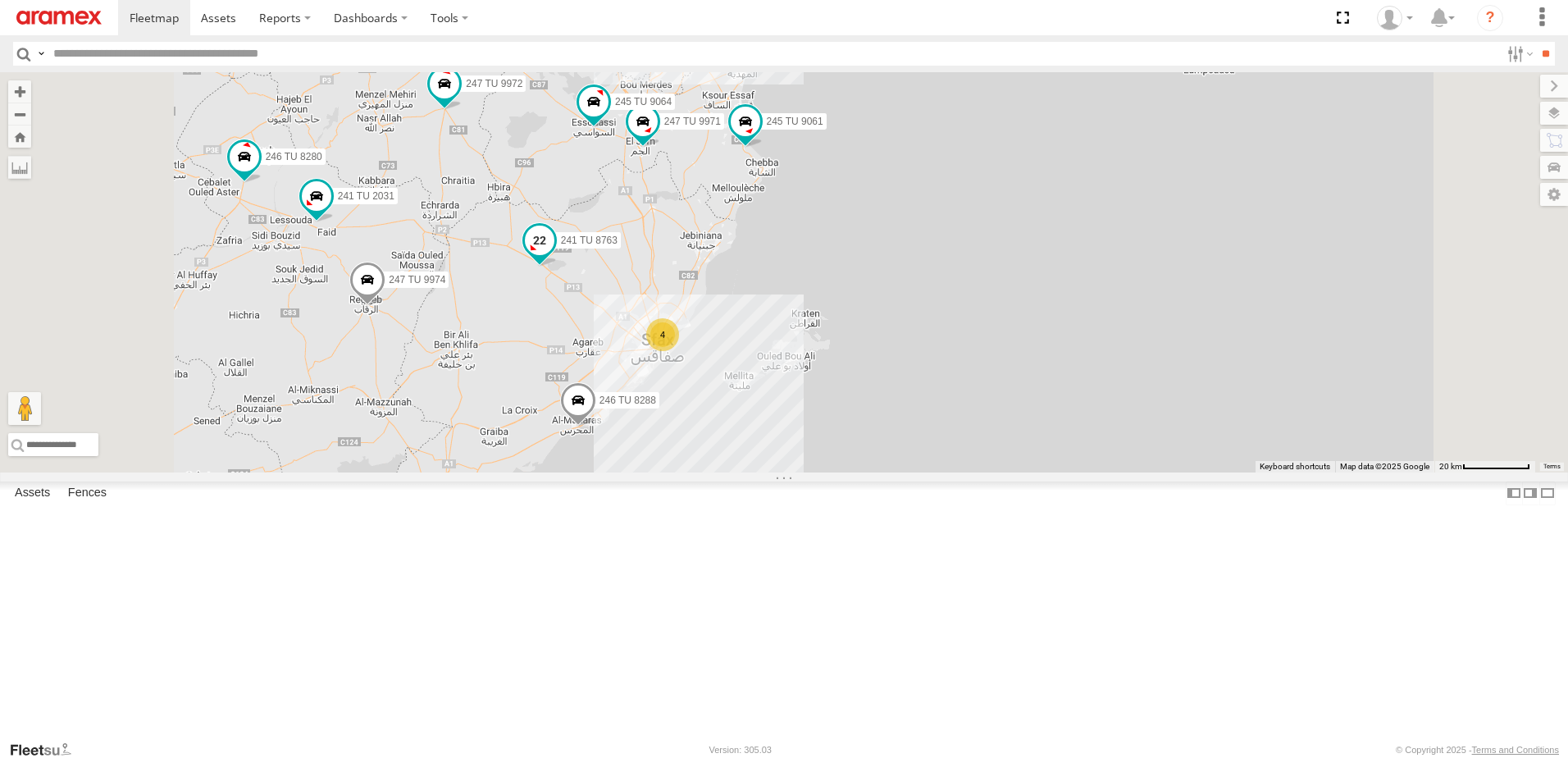
click at [555, 255] on span at bounding box center [539, 239] width 30 height 30
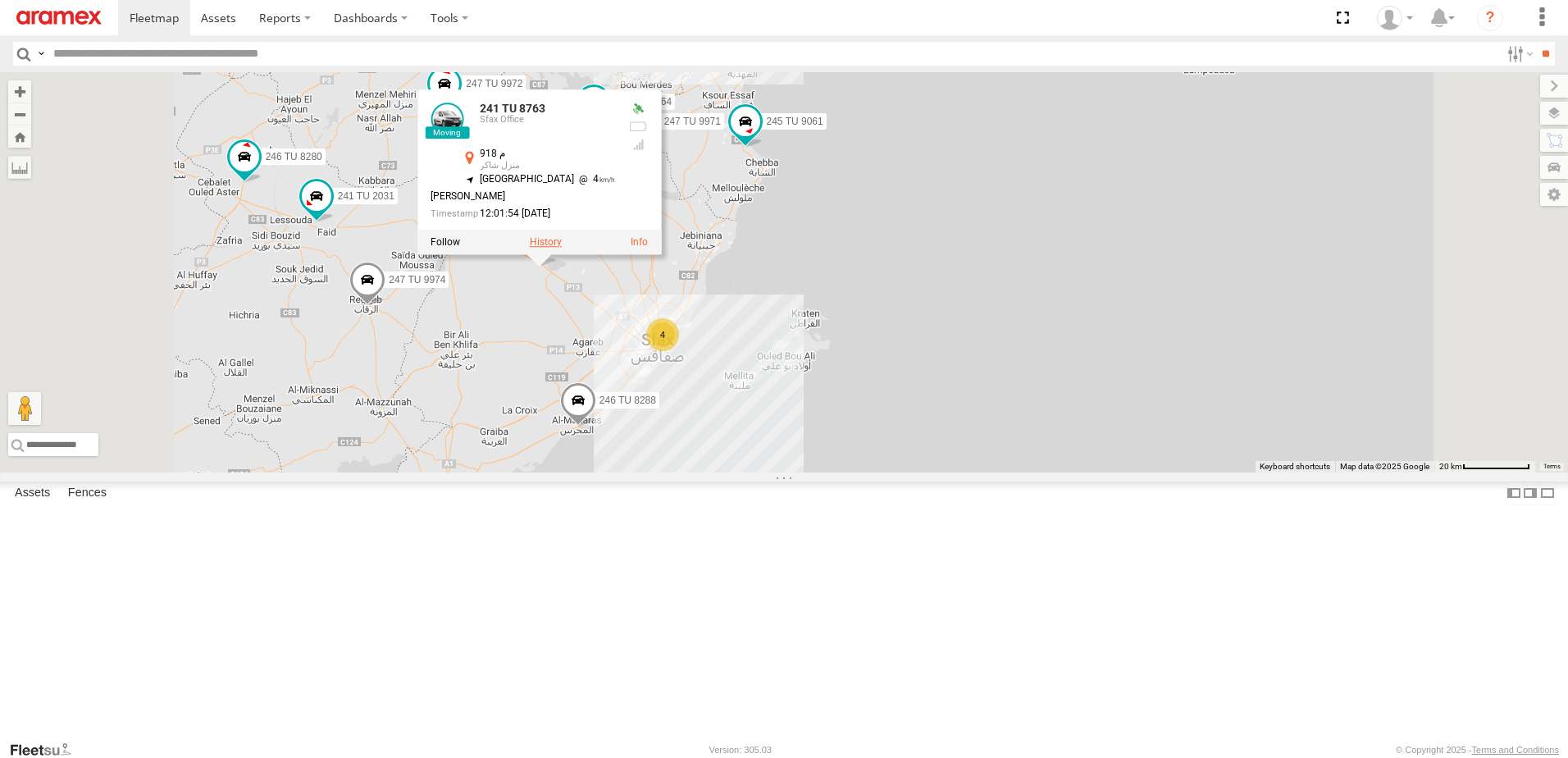
click at [562, 248] on label at bounding box center [546, 241] width 32 height 12
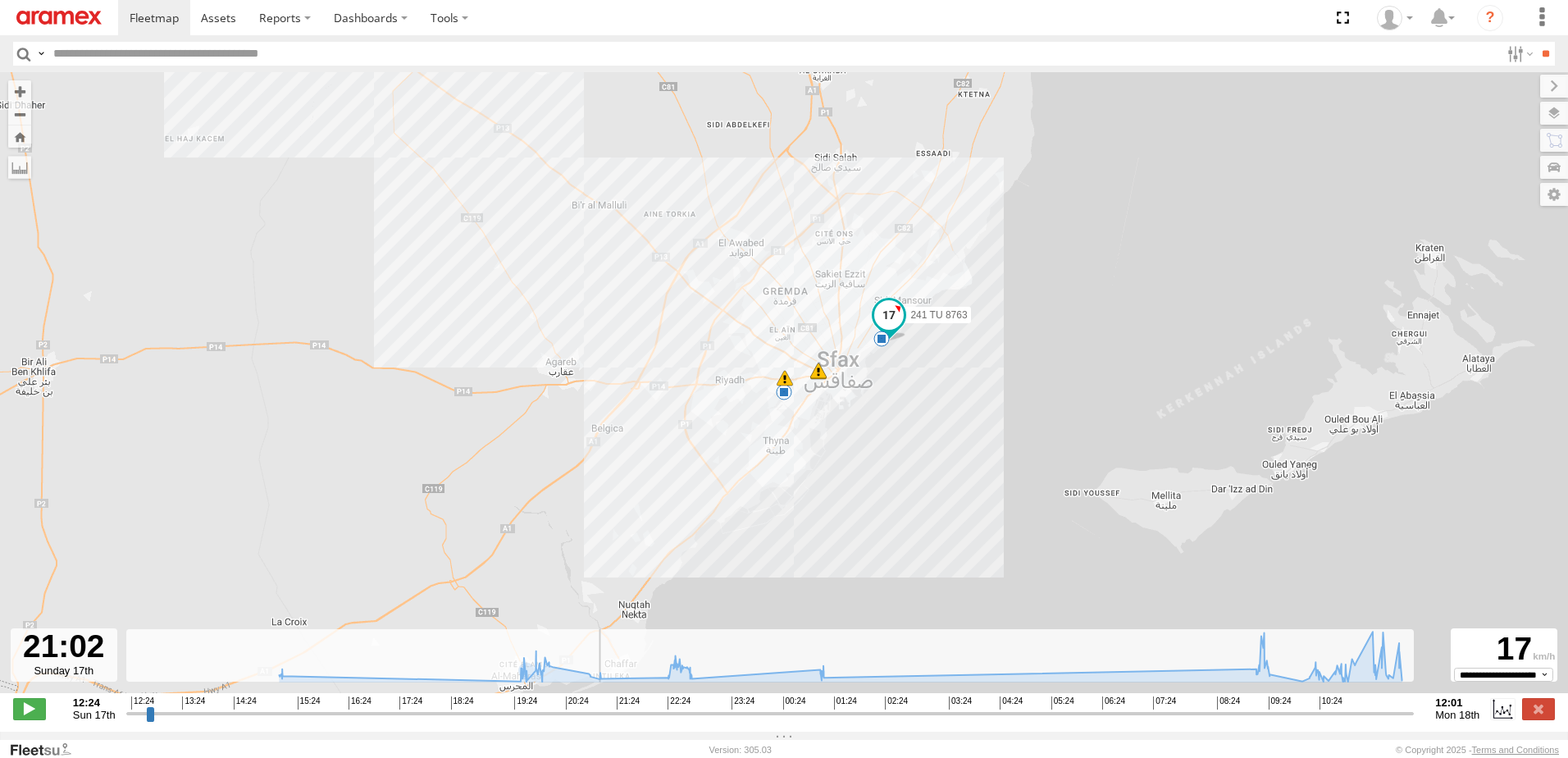
drag, startPoint x: 126, startPoint y: 726, endPoint x: 597, endPoint y: 749, distance: 471.6
click at [597, 721] on input "range" at bounding box center [770, 712] width 1289 height 15
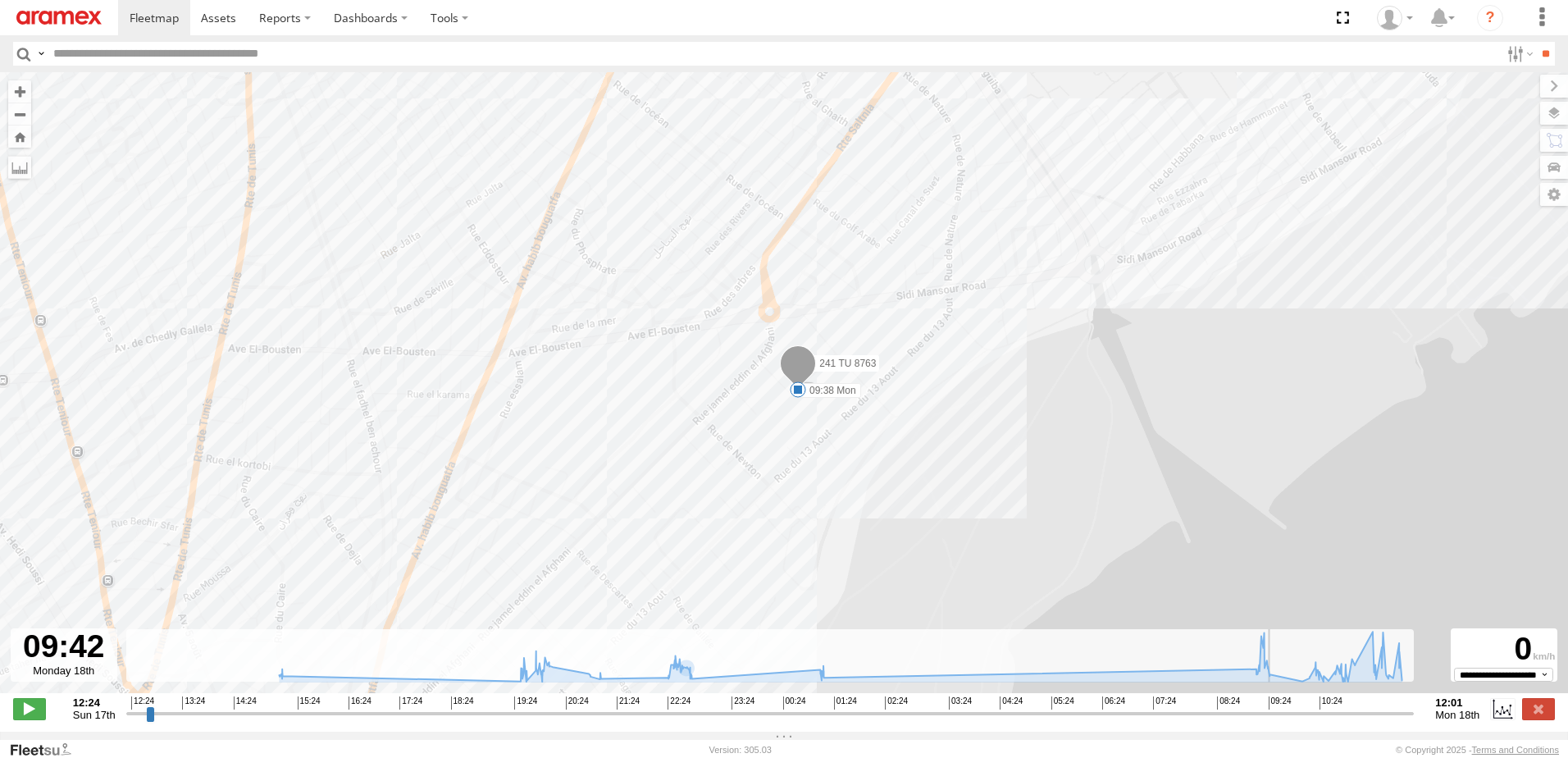
drag, startPoint x: 599, startPoint y: 729, endPoint x: 1282, endPoint y: 728, distance: 683.0
type input "**********"
click at [1282, 721] on input "range" at bounding box center [770, 712] width 1289 height 15
click at [1533, 717] on label at bounding box center [1538, 708] width 32 height 22
